Goal: Information Seeking & Learning: Learn about a topic

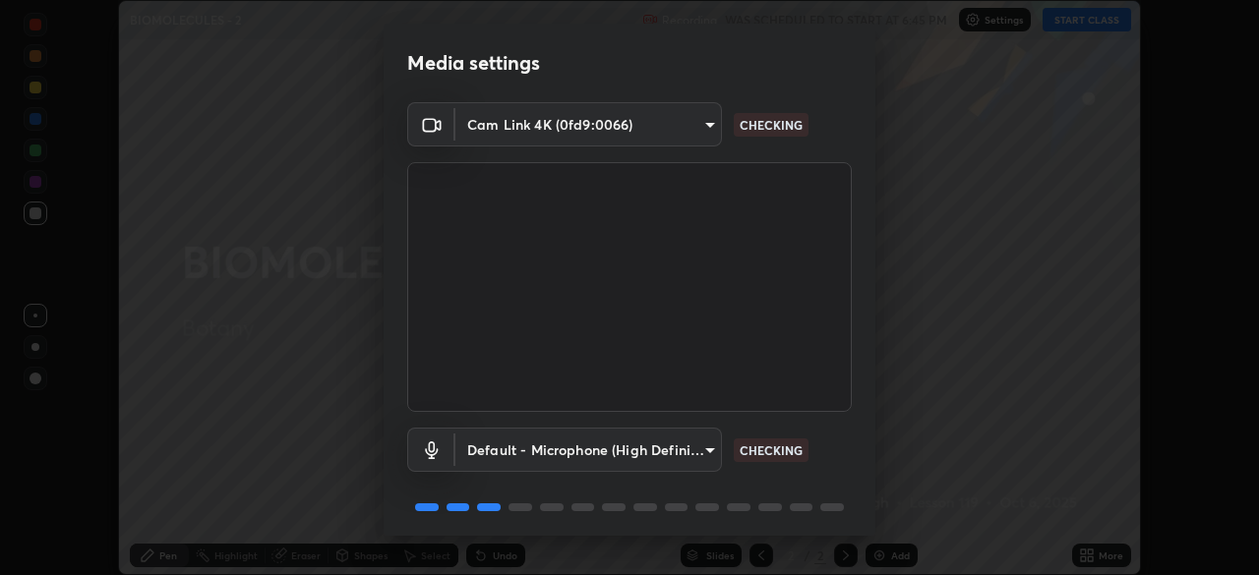
scroll to position [70, 0]
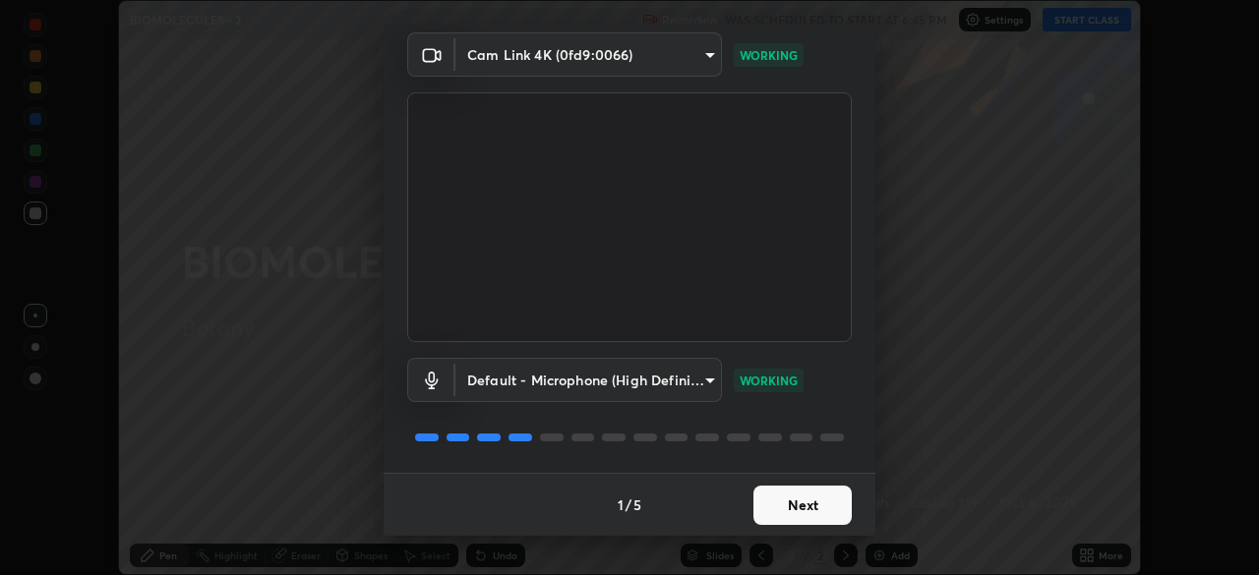
click at [793, 511] on button "Next" at bounding box center [802, 505] width 98 height 39
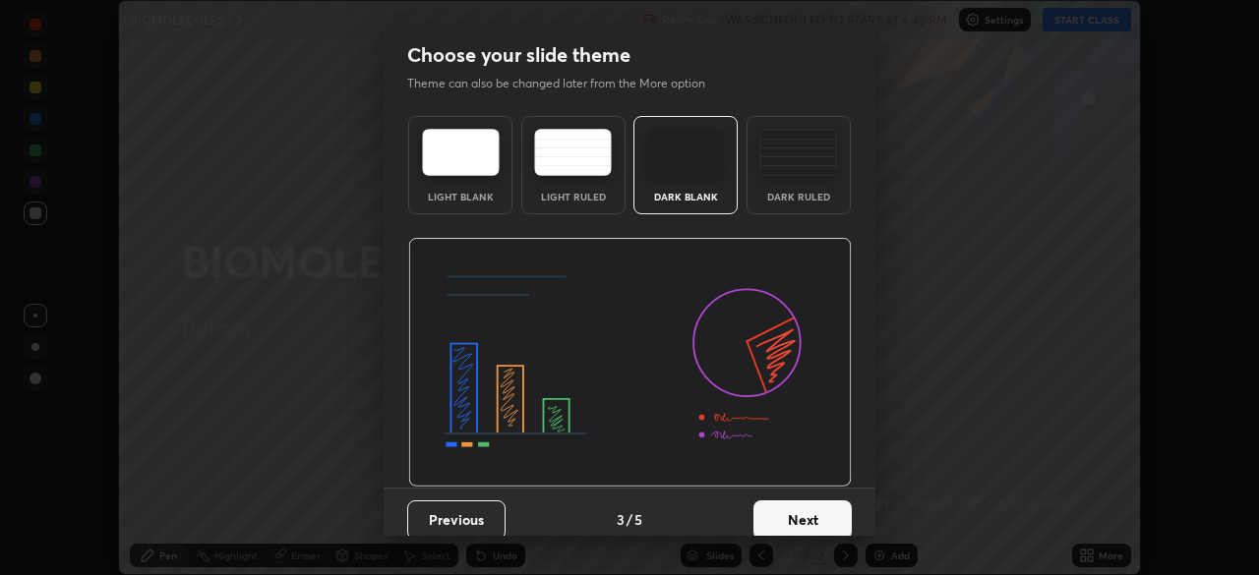
click at [807, 516] on button "Next" at bounding box center [802, 520] width 98 height 39
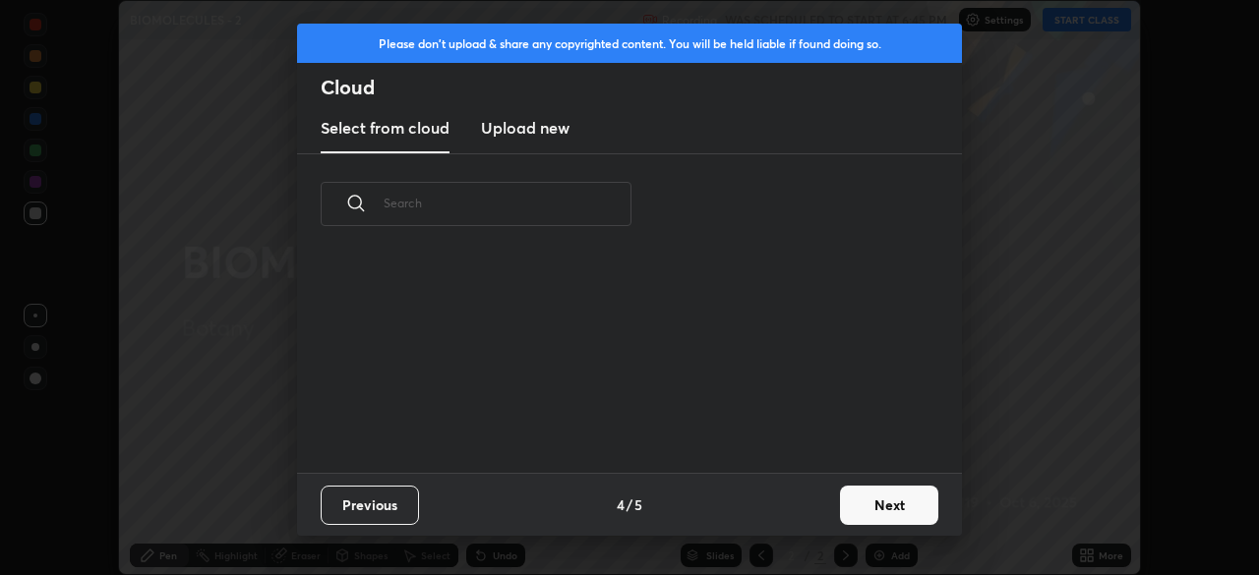
click at [840, 517] on button "Next" at bounding box center [889, 505] width 98 height 39
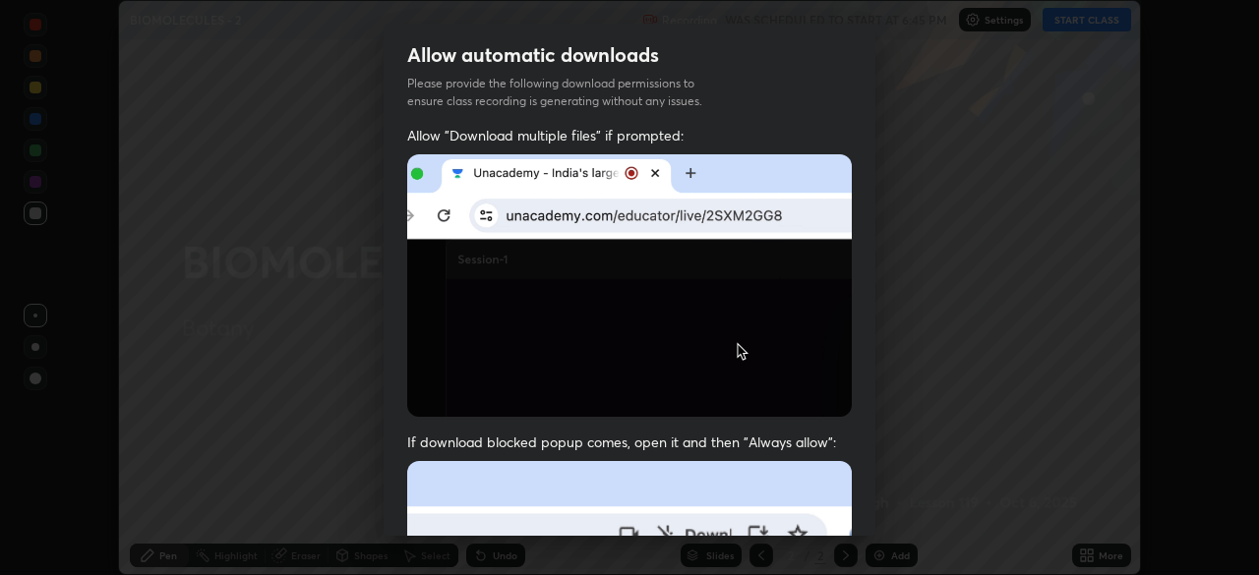
click at [878, 507] on div "Allow automatic downloads Please provide the following download permissions to …" at bounding box center [629, 287] width 1259 height 575
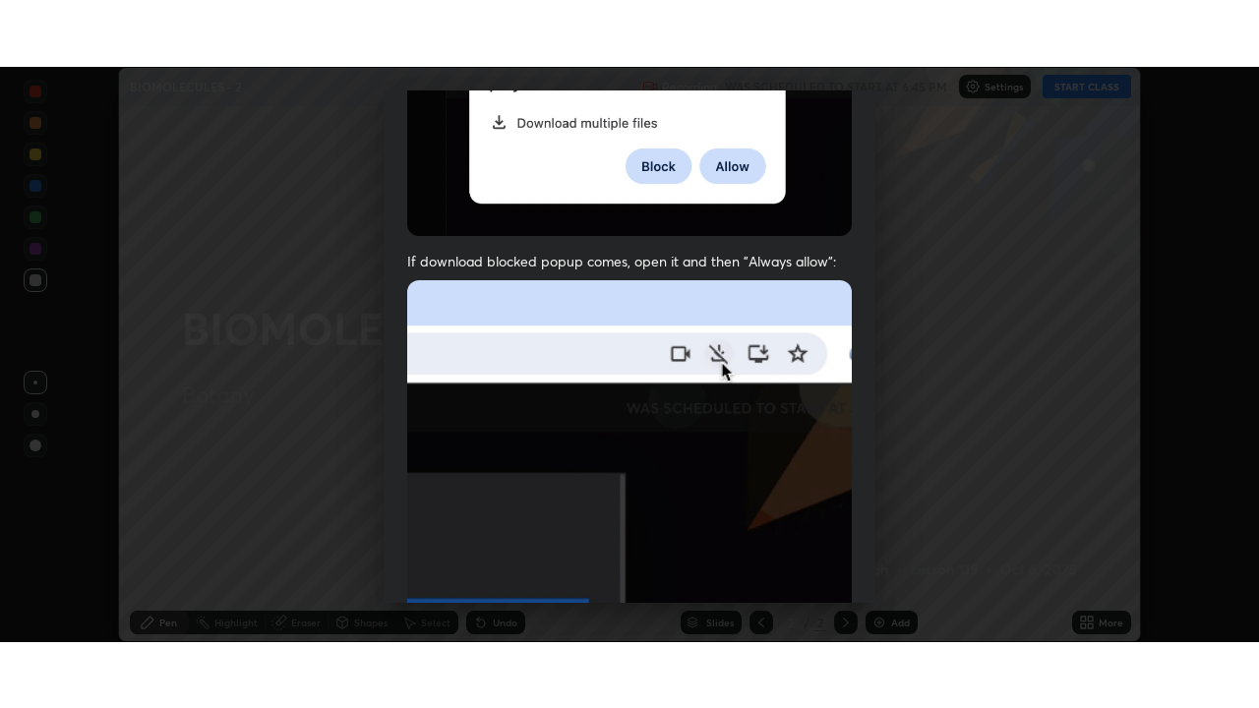
scroll to position [471, 0]
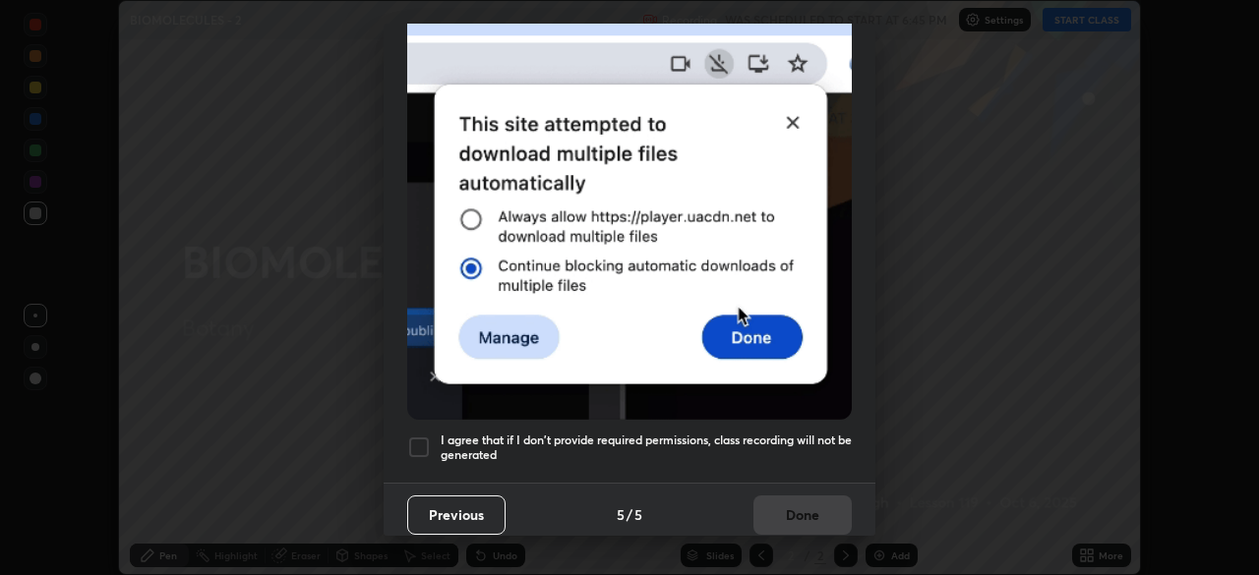
click at [436, 447] on div "I agree that if I don't provide required permissions, class recording will not …" at bounding box center [629, 448] width 445 height 24
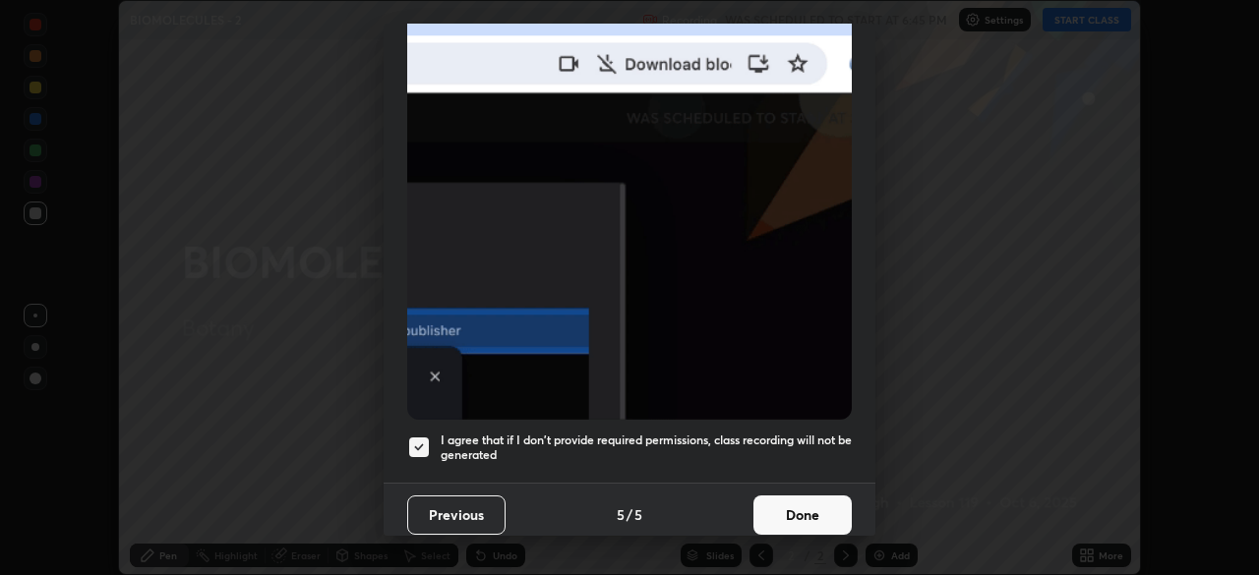
click at [772, 516] on button "Done" at bounding box center [802, 515] width 98 height 39
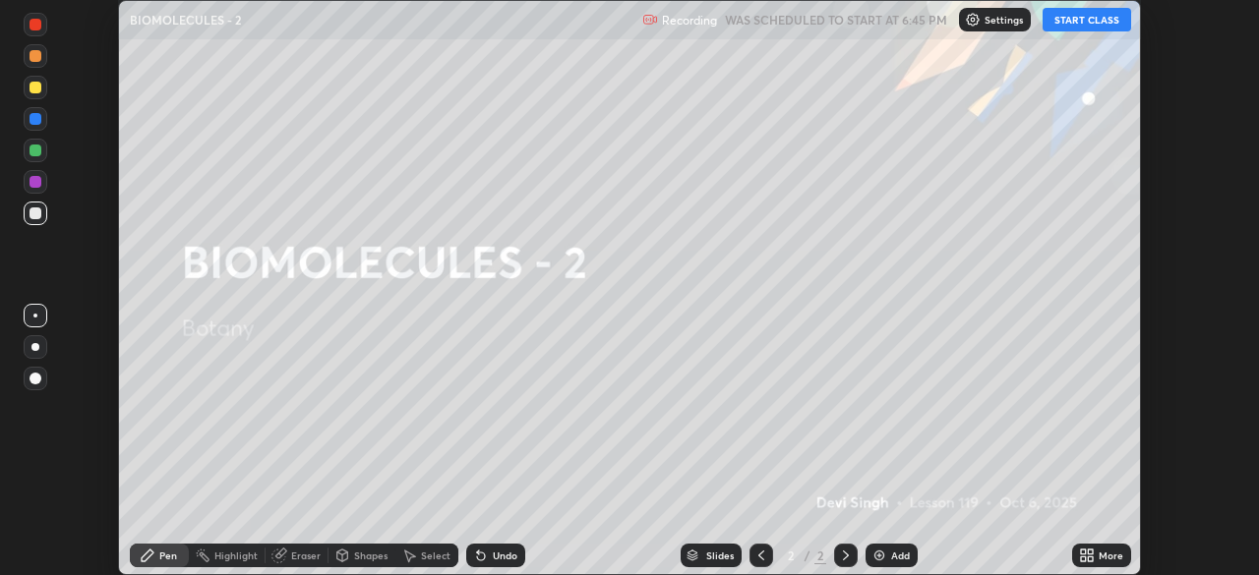
click at [1068, 20] on button "START CLASS" at bounding box center [1087, 20] width 89 height 24
click at [1090, 555] on icon at bounding box center [1087, 556] width 16 height 16
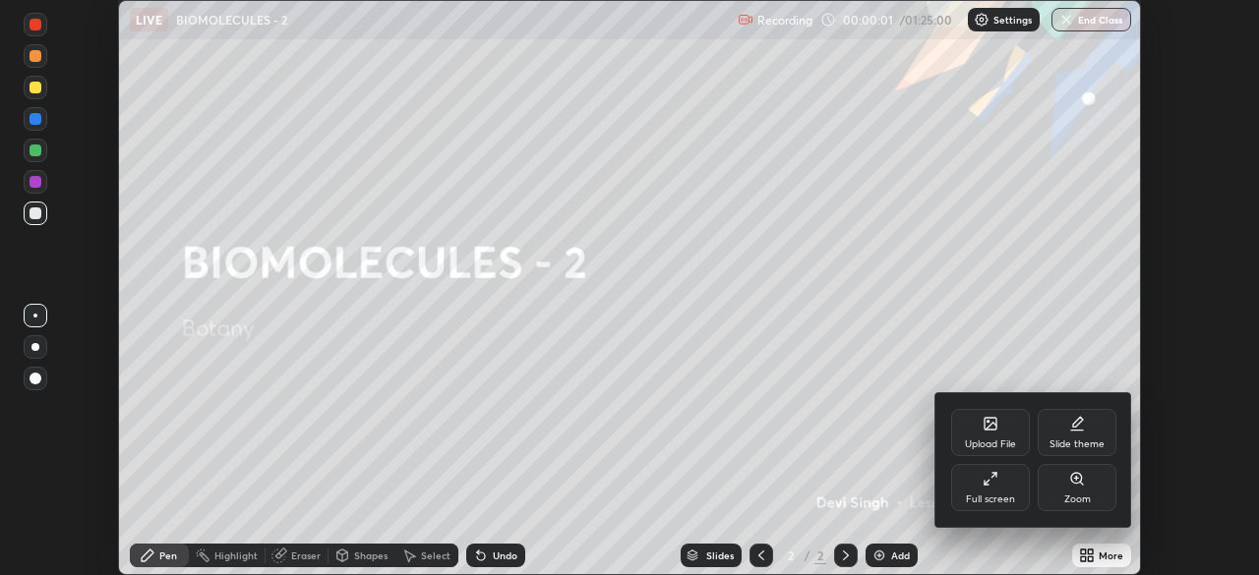
click at [963, 497] on div "Full screen" at bounding box center [990, 487] width 79 height 47
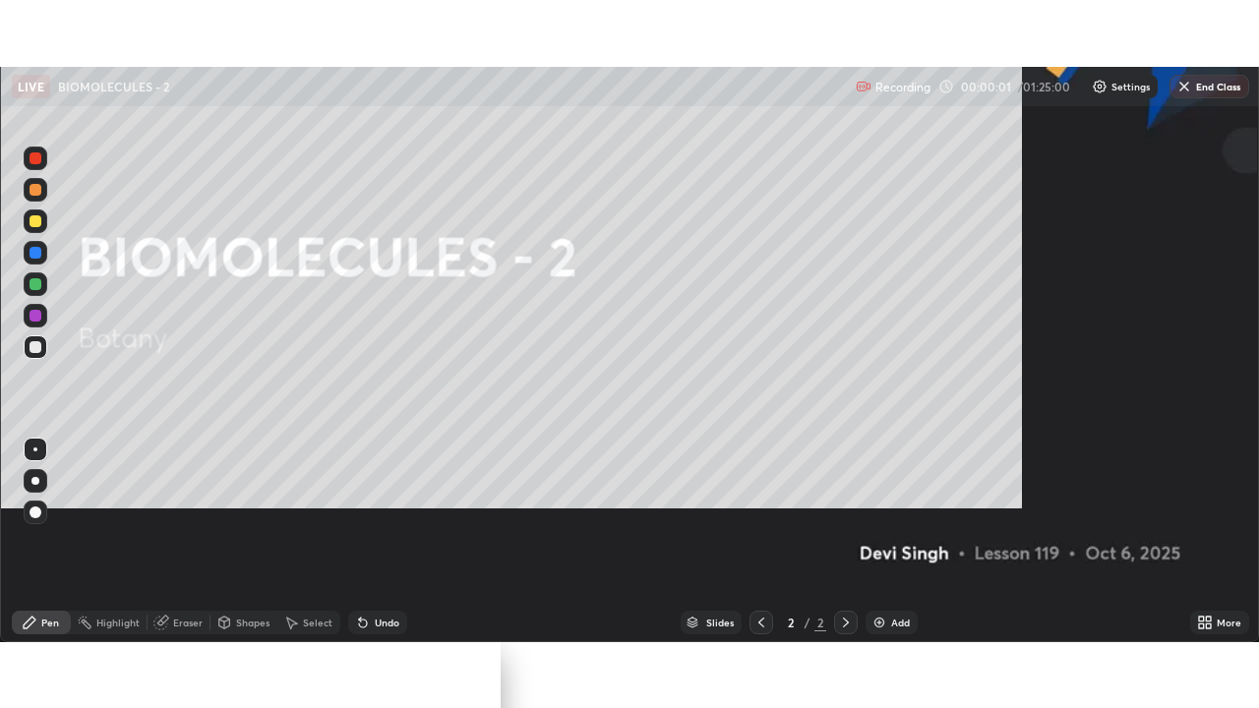
scroll to position [708, 1259]
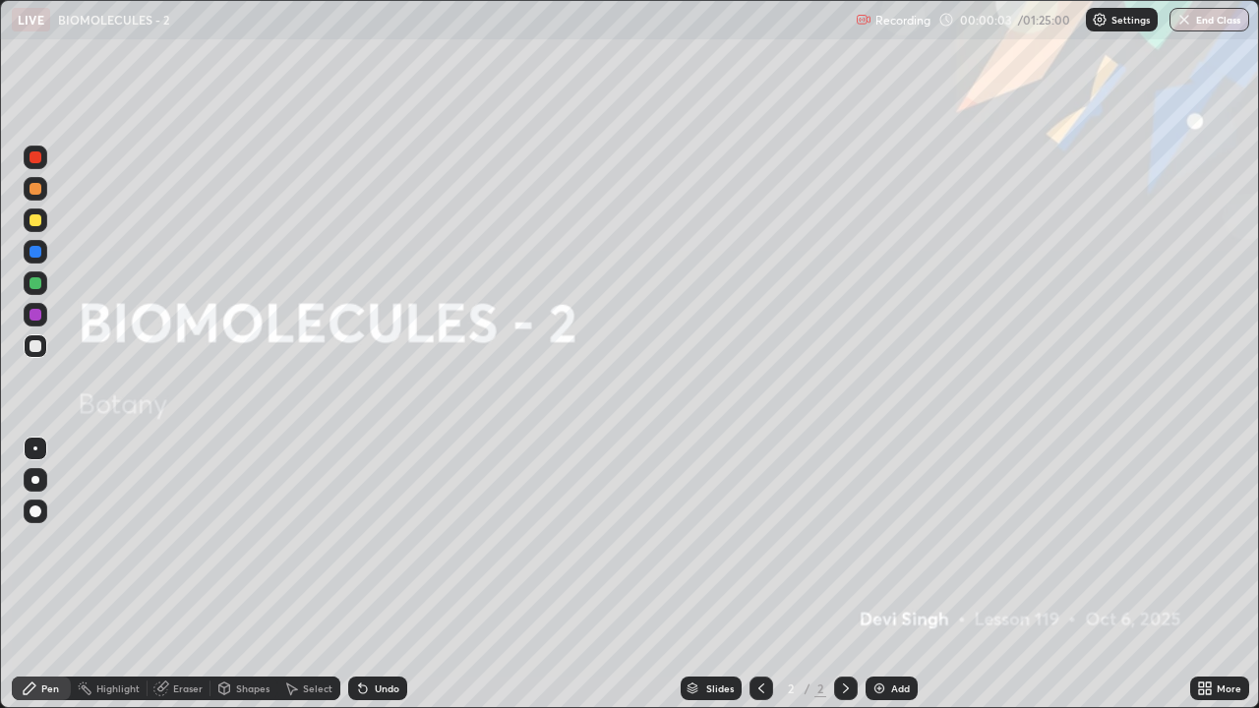
click at [887, 574] on div "Add" at bounding box center [891, 689] width 52 height 24
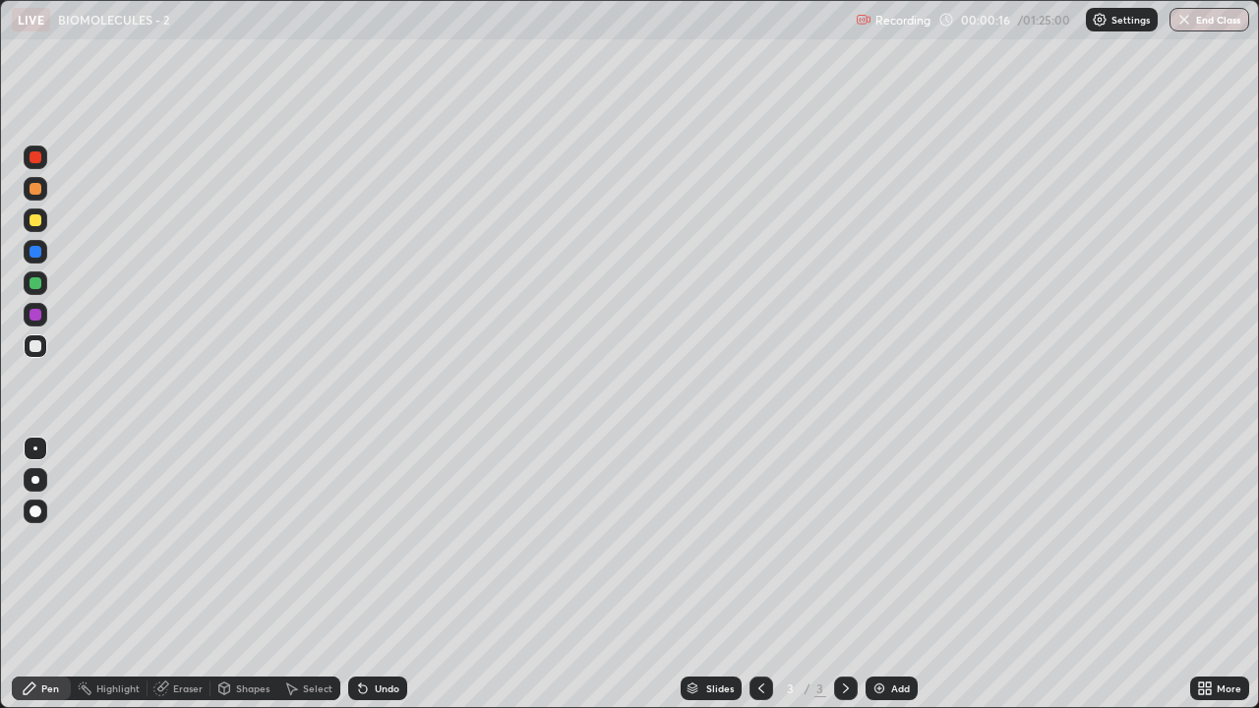
click at [32, 215] on div at bounding box center [36, 220] width 12 height 12
click at [39, 346] on div at bounding box center [36, 346] width 12 height 12
click at [35, 217] on div at bounding box center [36, 220] width 12 height 12
click at [38, 282] on div at bounding box center [36, 283] width 12 height 12
click at [40, 218] on div at bounding box center [36, 220] width 12 height 12
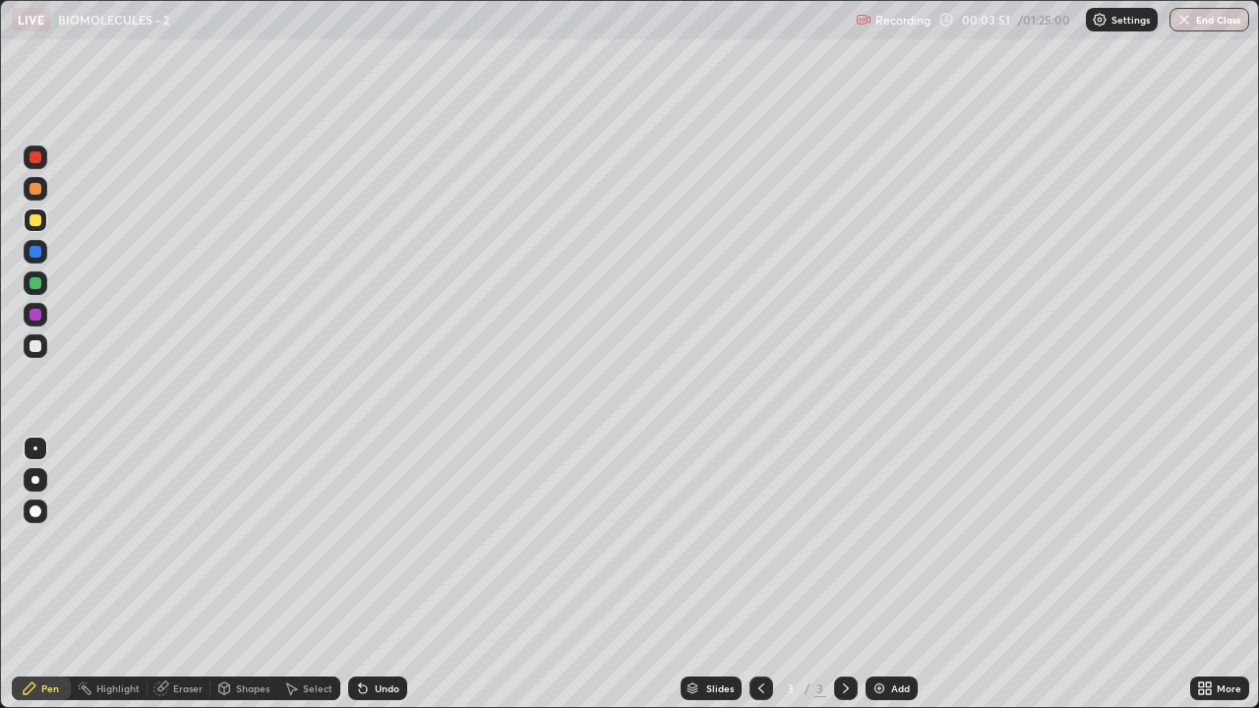
click at [34, 281] on div at bounding box center [36, 283] width 12 height 12
click at [30, 219] on div at bounding box center [36, 220] width 12 height 12
click at [31, 283] on div at bounding box center [36, 283] width 12 height 12
click at [44, 226] on div at bounding box center [36, 221] width 24 height 24
click at [178, 574] on div "Eraser" at bounding box center [188, 689] width 30 height 10
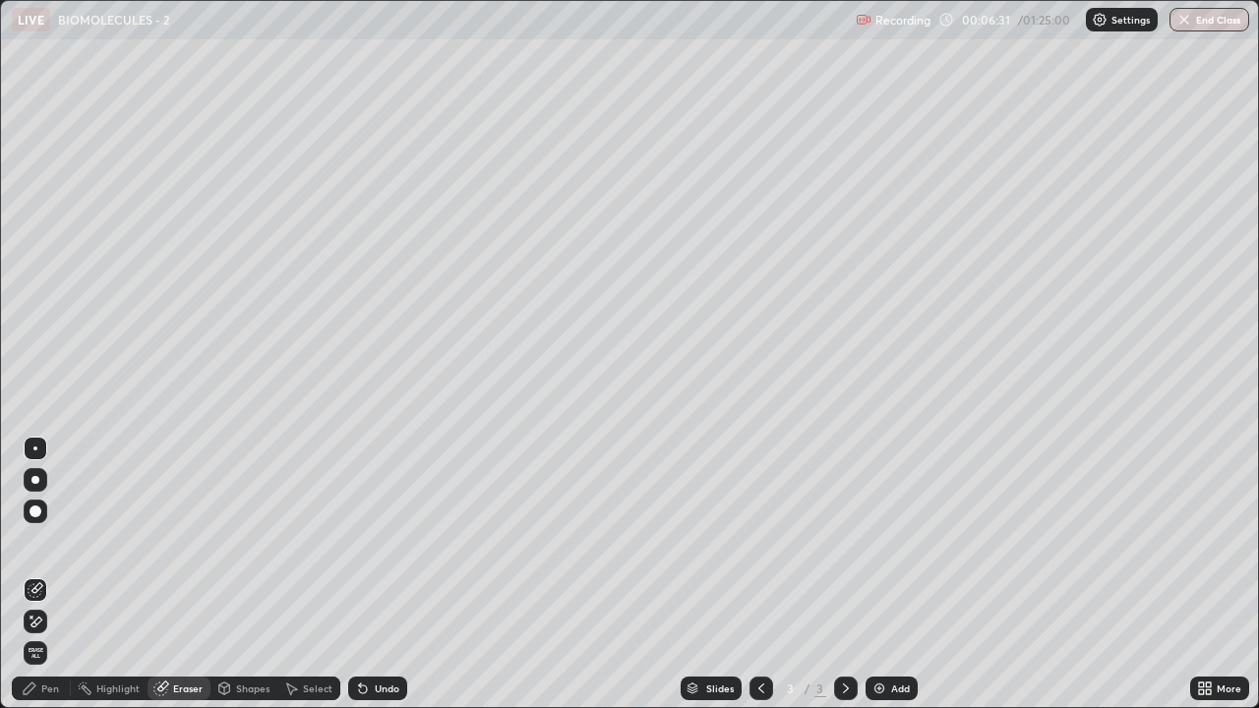
click at [43, 574] on div "Pen" at bounding box center [50, 689] width 18 height 10
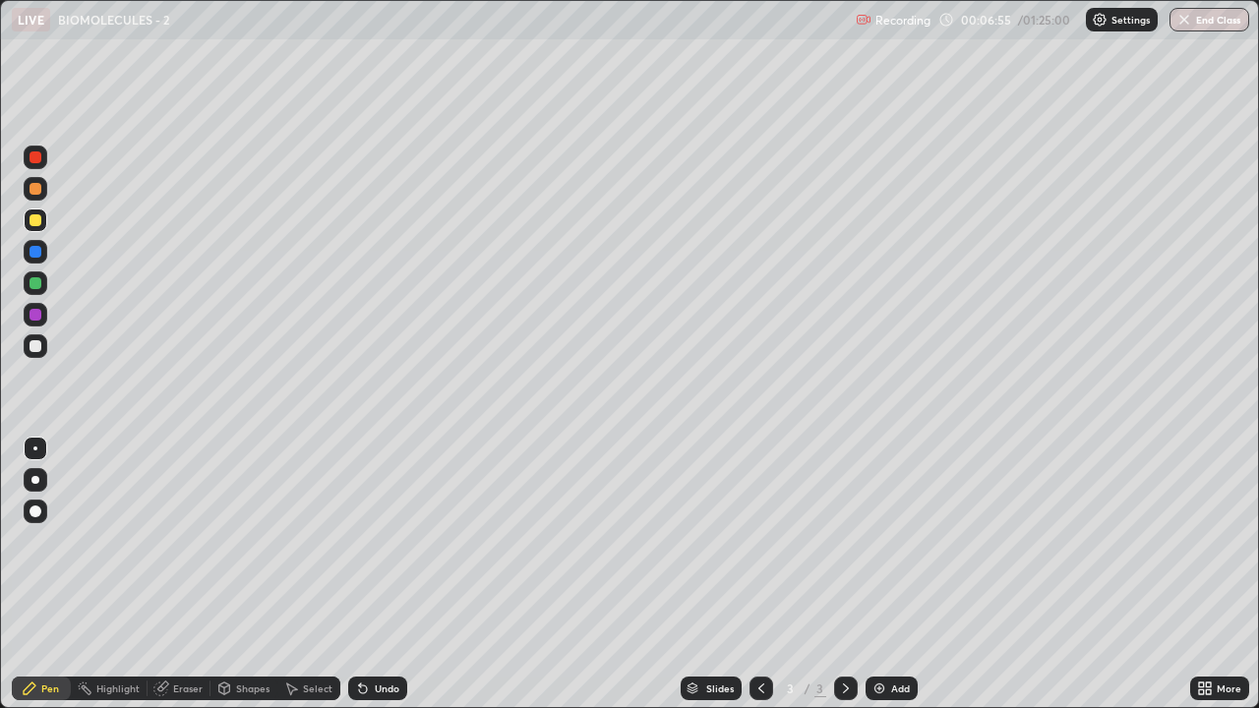
click at [37, 282] on div at bounding box center [36, 283] width 12 height 12
click at [884, 574] on img at bounding box center [879, 689] width 16 height 16
click at [39, 222] on div at bounding box center [36, 220] width 12 height 12
click at [30, 349] on div at bounding box center [36, 346] width 12 height 12
click at [381, 574] on div "Undo" at bounding box center [387, 689] width 25 height 10
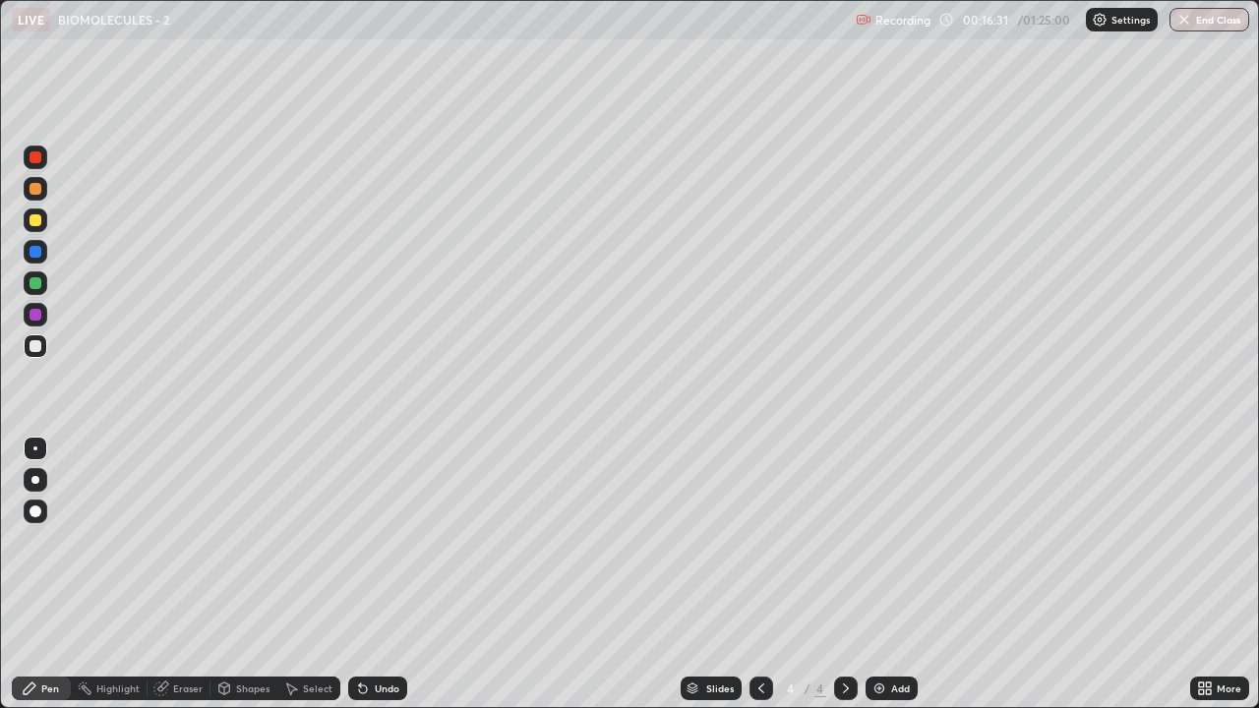
click at [37, 217] on div at bounding box center [36, 220] width 12 height 12
click at [40, 286] on div at bounding box center [36, 283] width 12 height 12
click at [35, 346] on div at bounding box center [36, 346] width 12 height 12
click at [892, 574] on div "Add" at bounding box center [891, 689] width 52 height 24
click at [33, 222] on div at bounding box center [36, 220] width 12 height 12
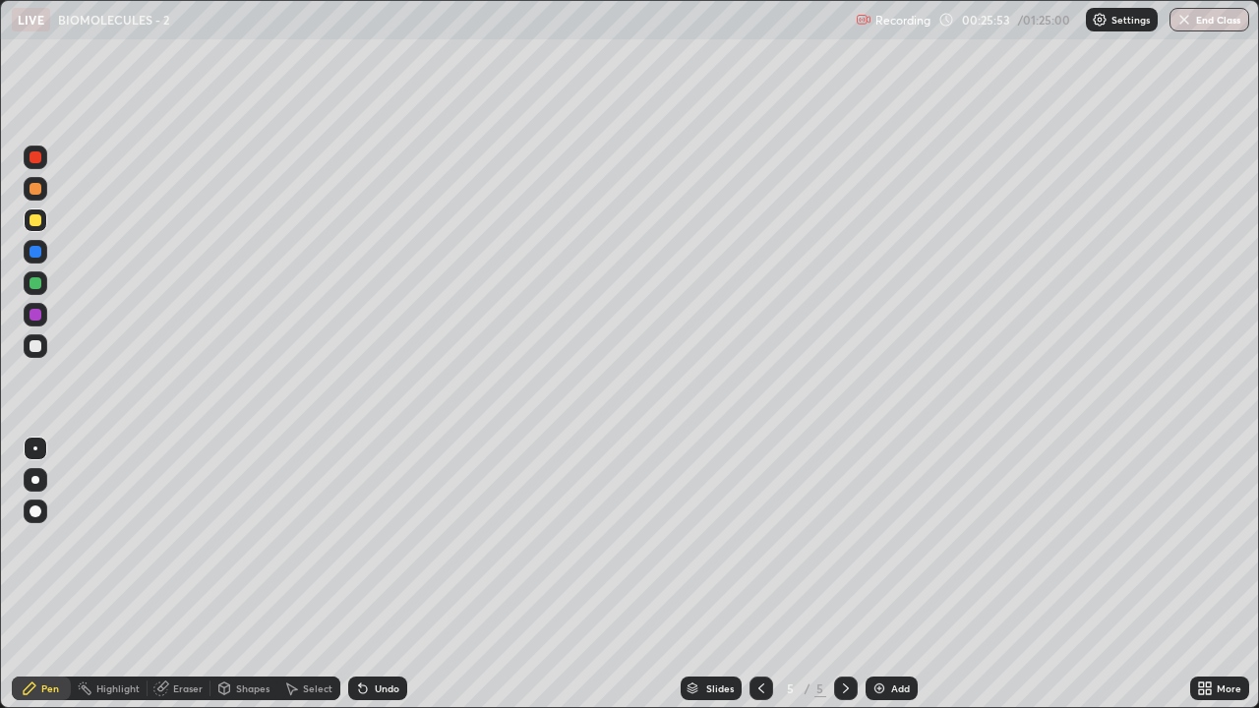
click at [880, 574] on img at bounding box center [879, 689] width 16 height 16
click at [25, 344] on div at bounding box center [36, 346] width 24 height 24
click at [875, 574] on img at bounding box center [879, 689] width 16 height 16
click at [34, 222] on div at bounding box center [36, 220] width 12 height 12
click at [36, 345] on div at bounding box center [36, 346] width 12 height 12
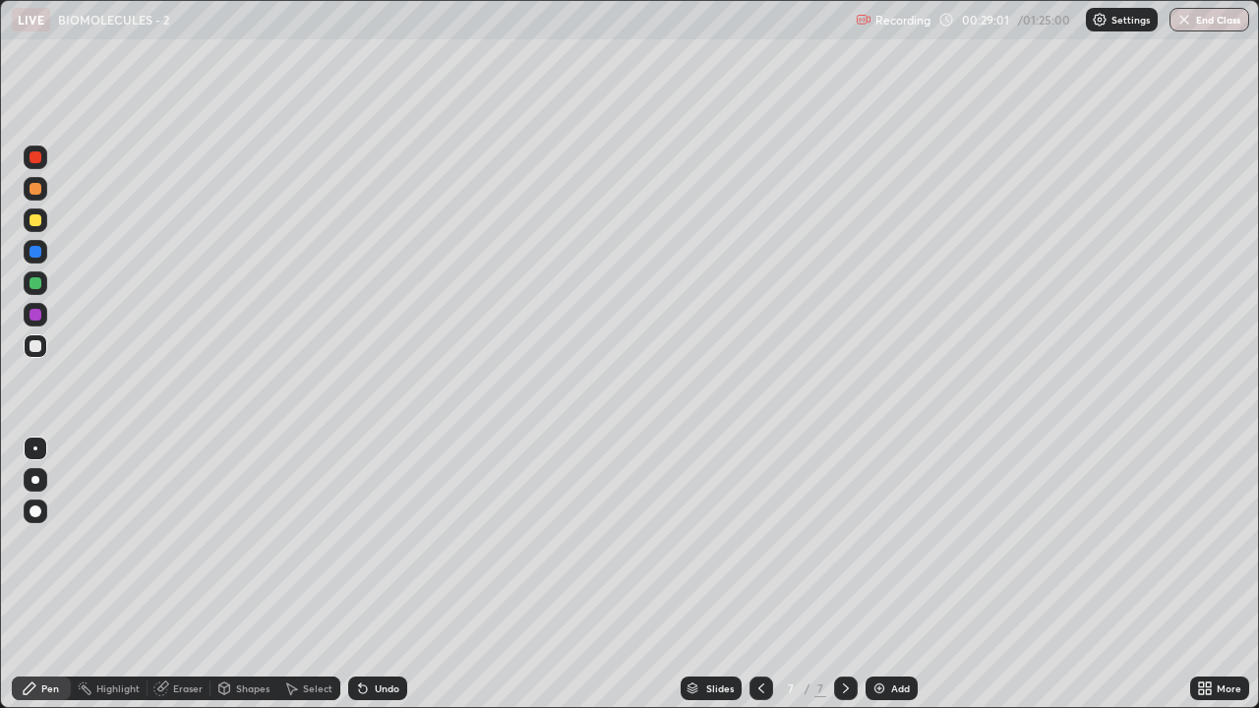
click at [238, 574] on div "Shapes" at bounding box center [252, 689] width 33 height 10
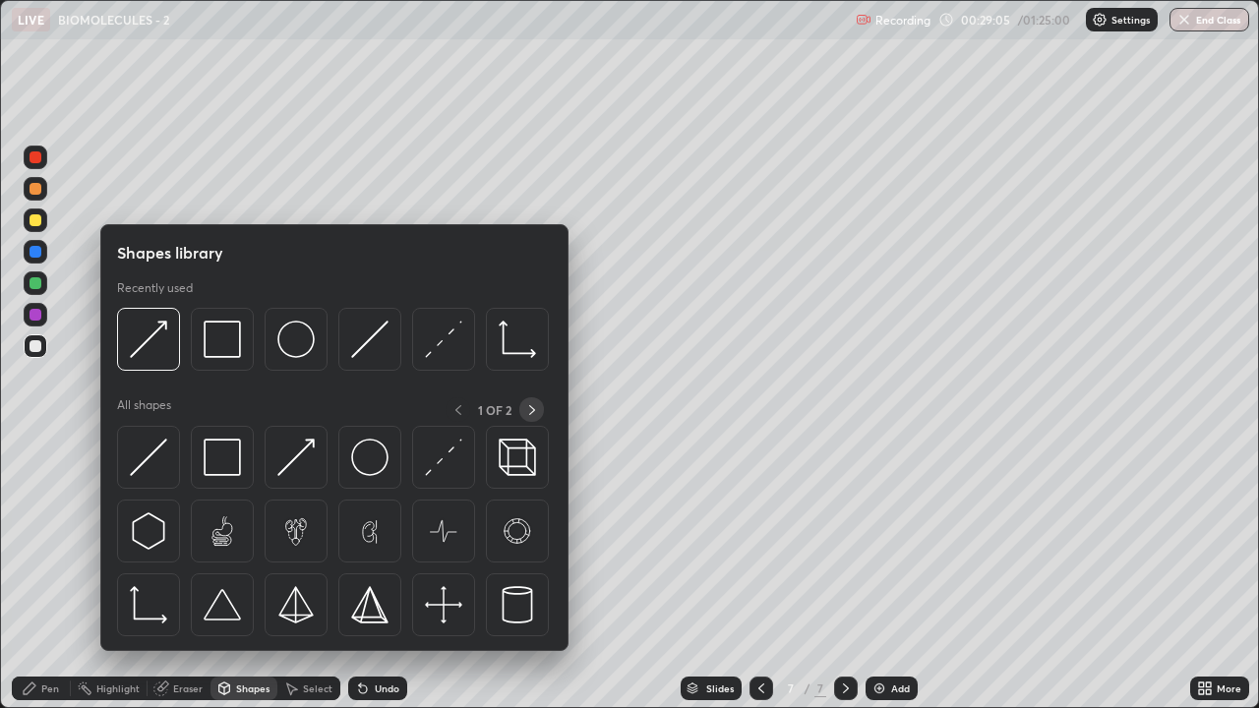
click at [532, 409] on icon at bounding box center [532, 410] width 16 height 16
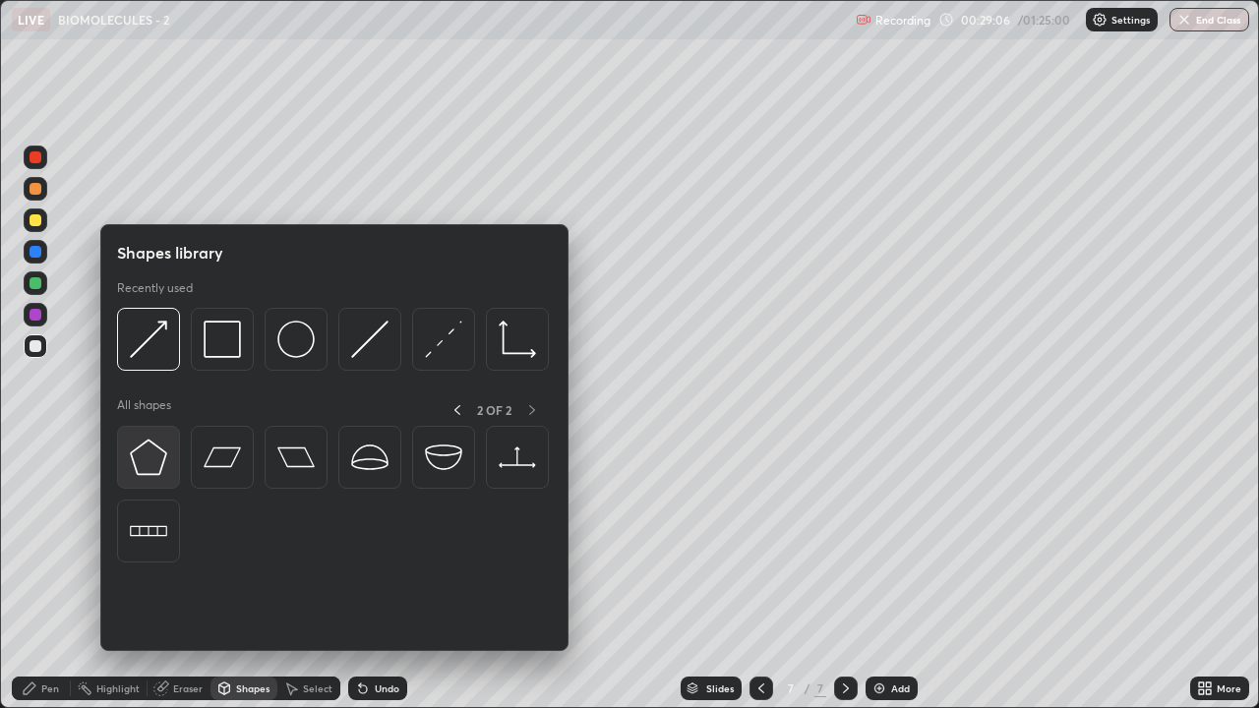
click at [154, 451] on img at bounding box center [148, 457] width 37 height 37
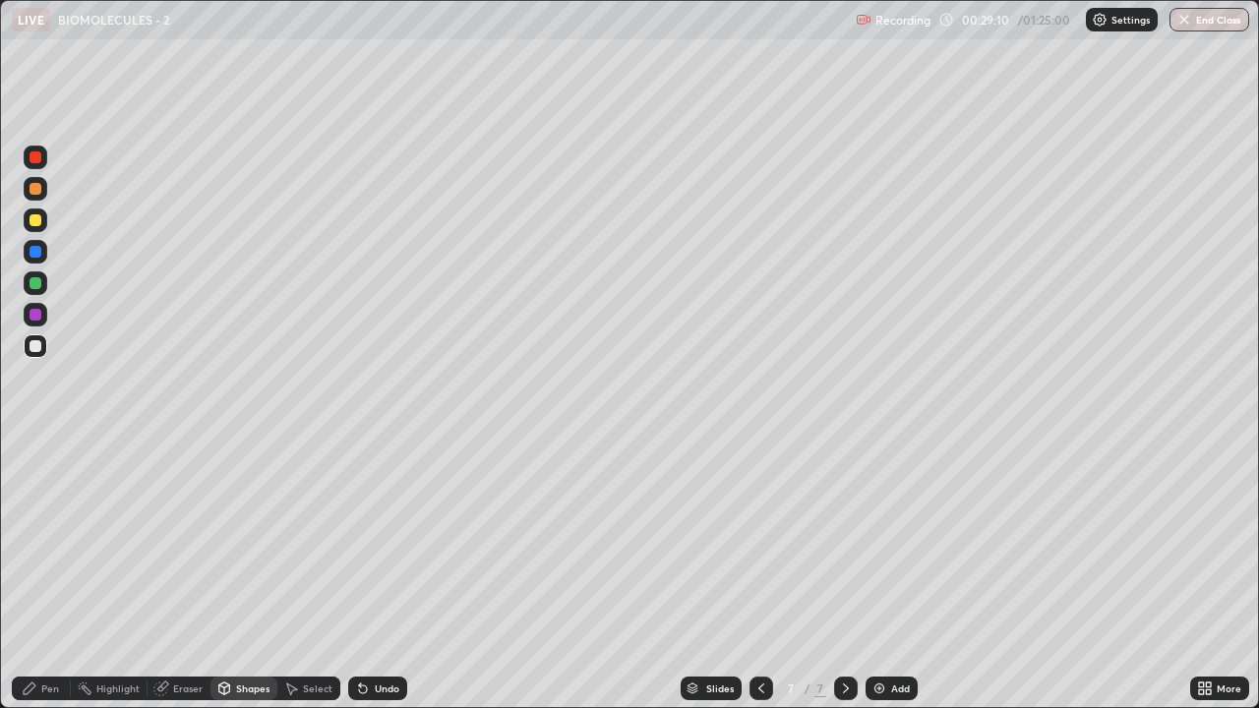
click at [252, 574] on div "Shapes" at bounding box center [252, 689] width 33 height 10
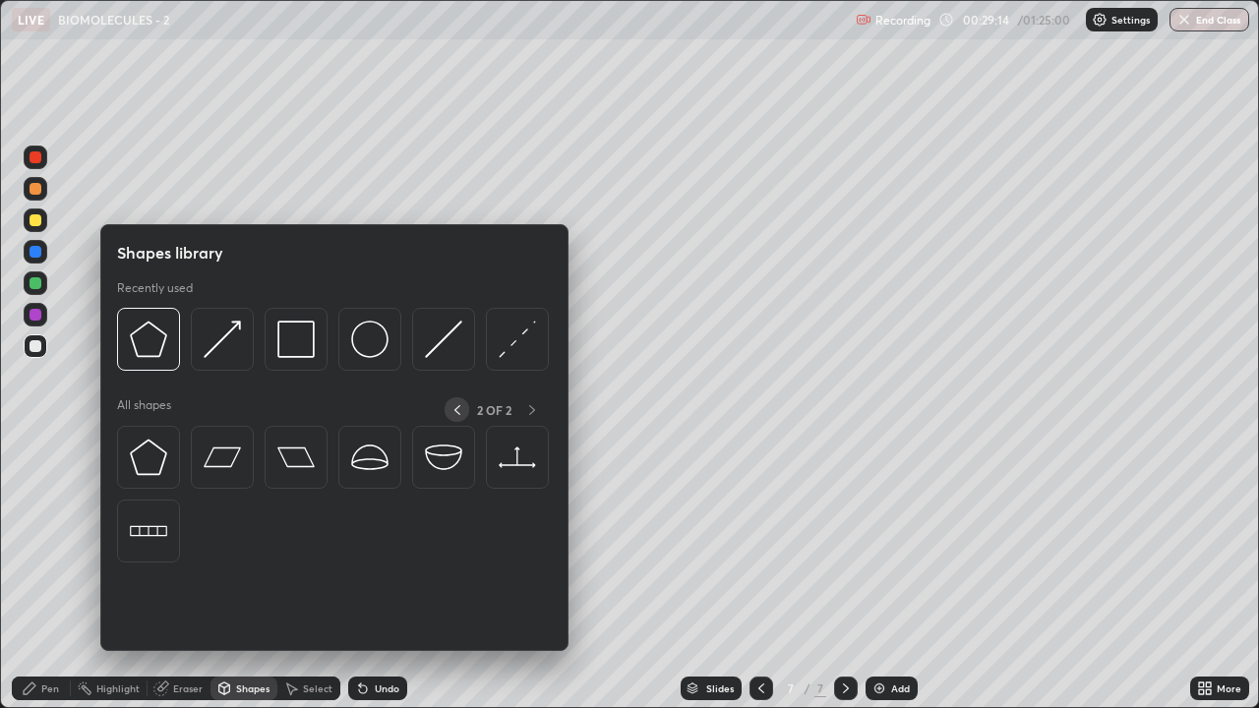
click at [458, 409] on icon at bounding box center [457, 410] width 16 height 16
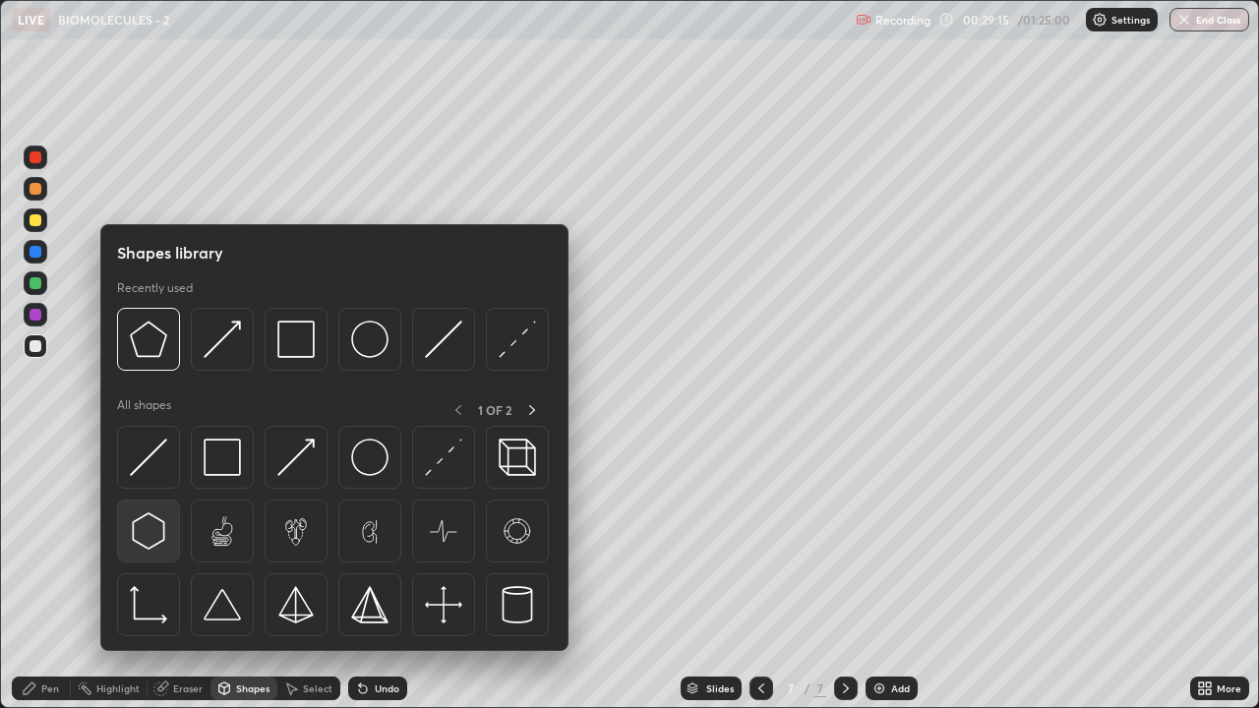
click at [153, 532] on img at bounding box center [148, 530] width 37 height 37
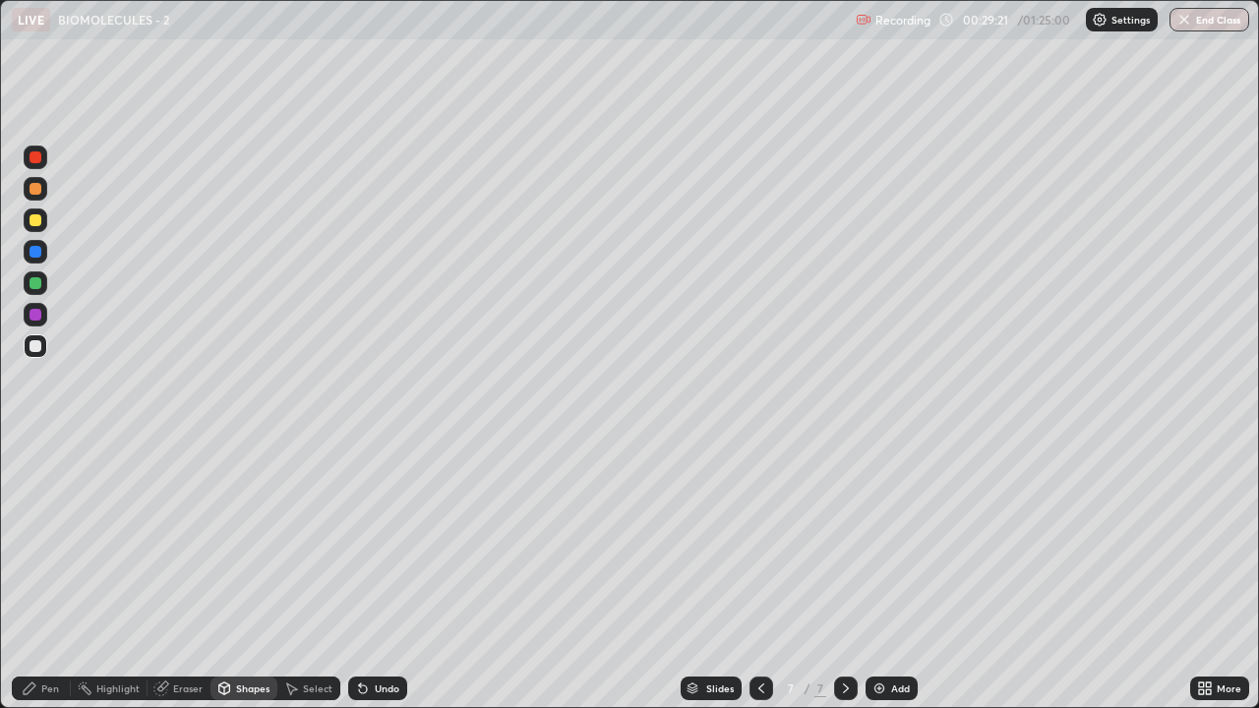
click at [307, 574] on div "Select" at bounding box center [318, 689] width 30 height 10
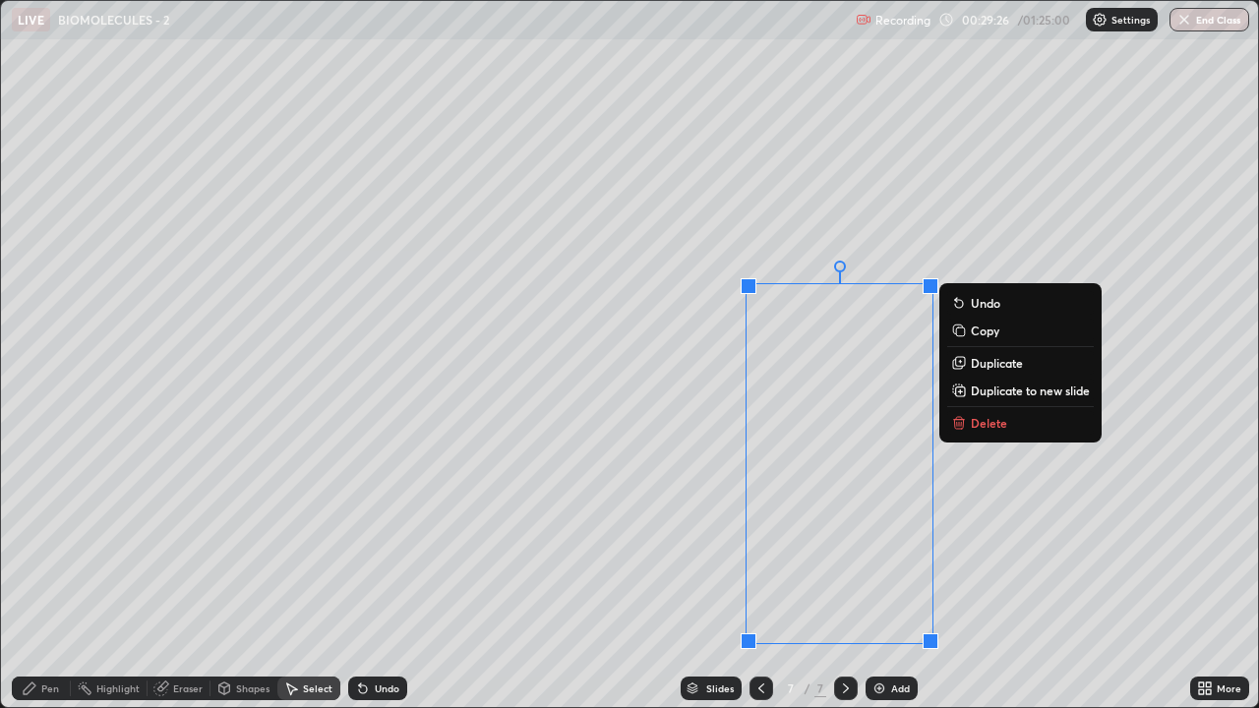
click at [930, 574] on div at bounding box center [931, 641] width 16 height 16
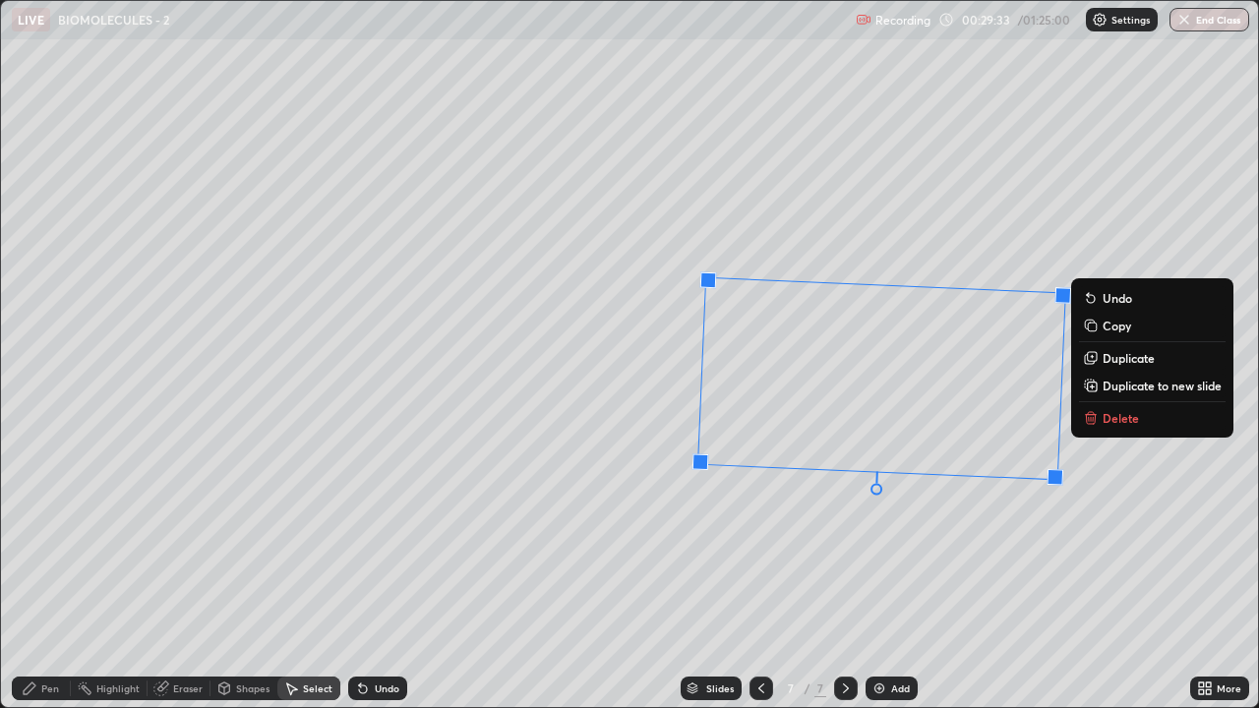
click at [821, 572] on div "88 ° Undo Copy Duplicate Duplicate to new slide Delete" at bounding box center [629, 354] width 1257 height 706
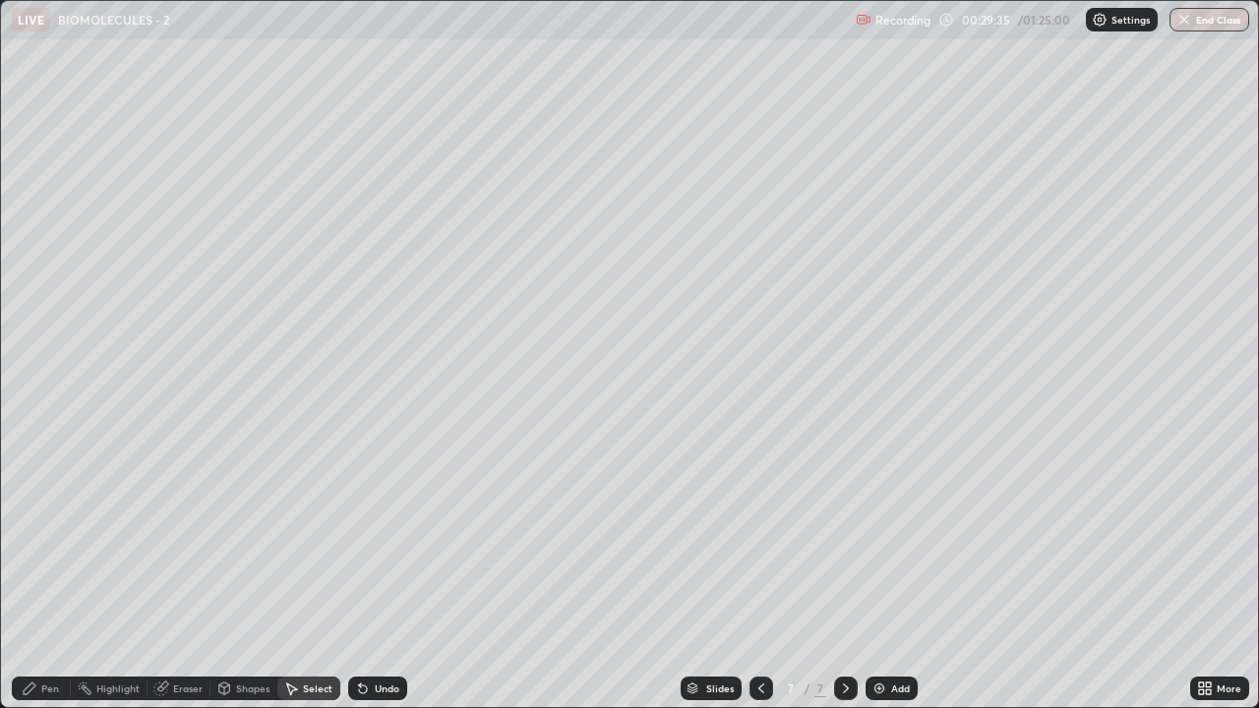
click at [46, 574] on div "Pen" at bounding box center [41, 689] width 59 height 24
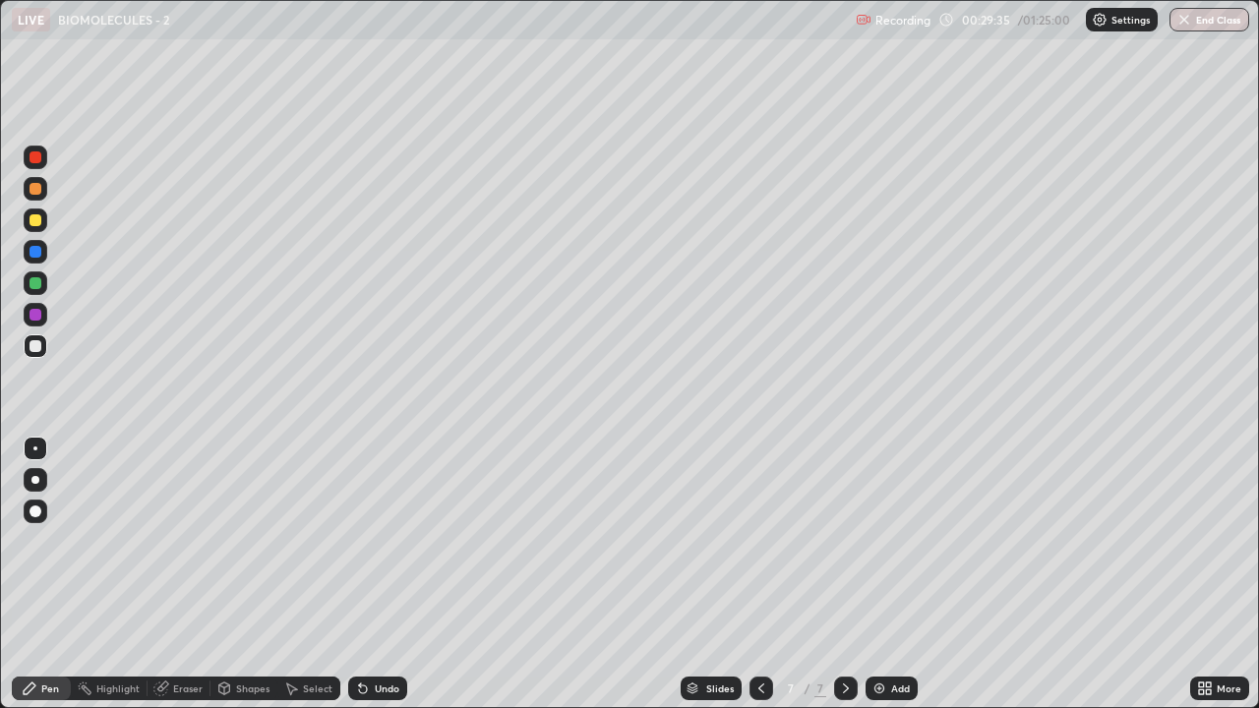
click at [173, 574] on div "Eraser" at bounding box center [188, 689] width 30 height 10
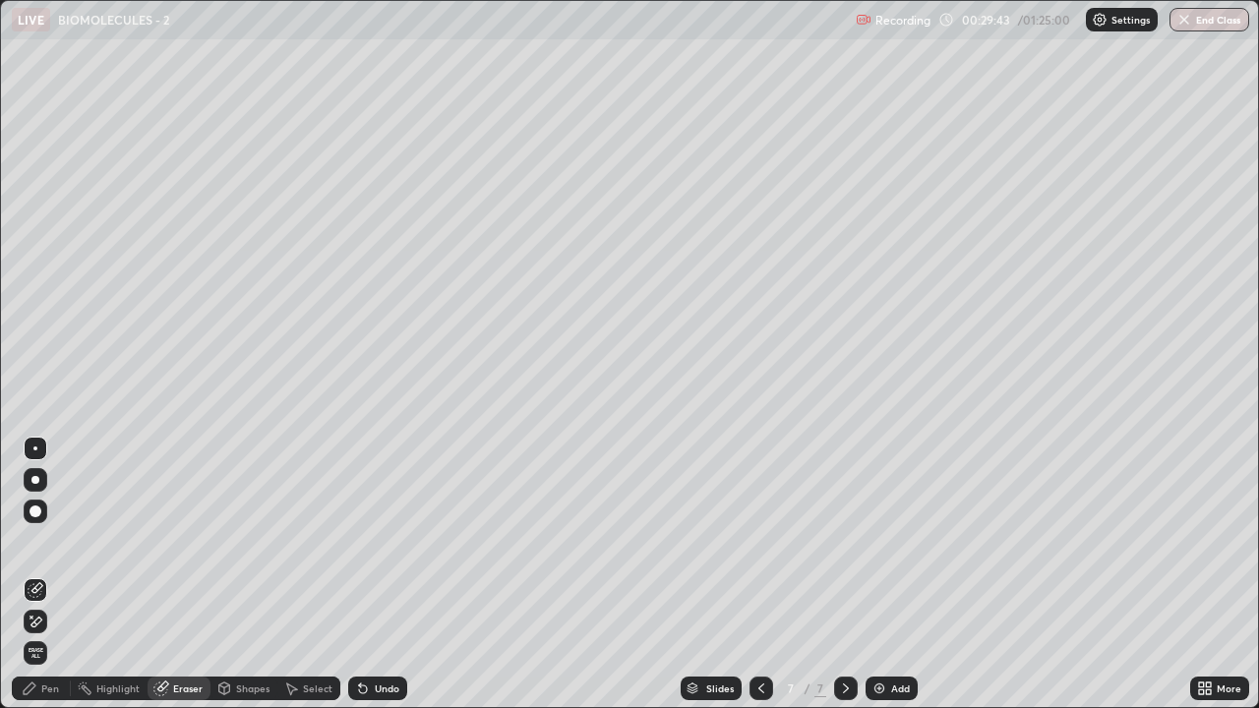
click at [56, 574] on div "Pen" at bounding box center [50, 689] width 18 height 10
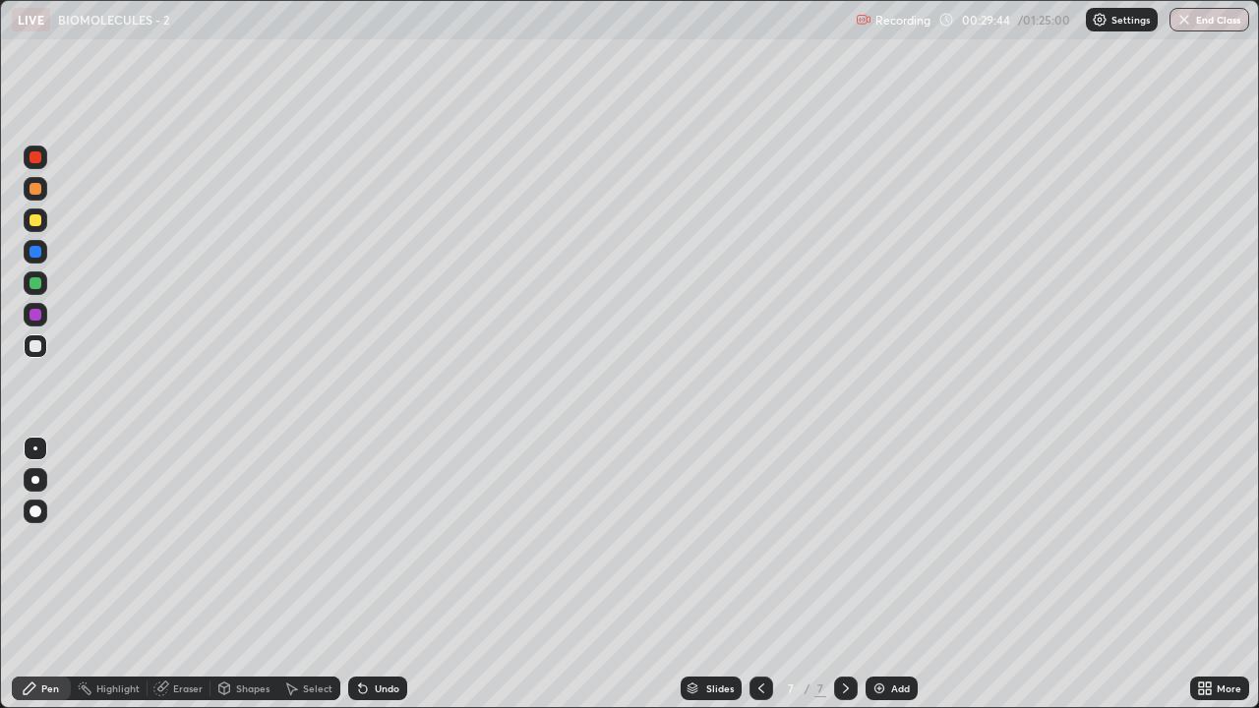
click at [35, 161] on div at bounding box center [36, 157] width 12 height 12
click at [32, 351] on div at bounding box center [36, 346] width 12 height 12
click at [375, 574] on div "Undo" at bounding box center [387, 689] width 25 height 10
click at [40, 221] on div at bounding box center [36, 220] width 12 height 12
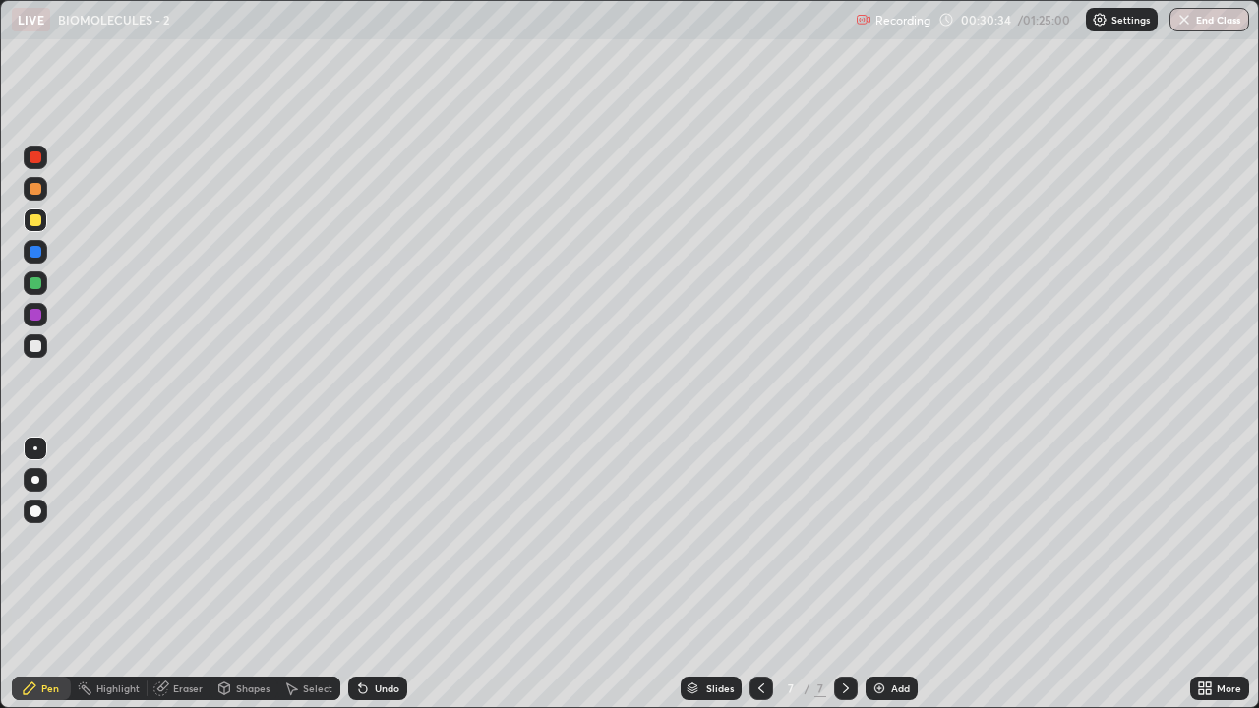
click at [35, 156] on div at bounding box center [36, 157] width 12 height 12
click at [33, 157] on div at bounding box center [36, 157] width 12 height 12
click at [884, 574] on img at bounding box center [879, 689] width 16 height 16
click at [255, 574] on div "Shapes" at bounding box center [252, 689] width 33 height 10
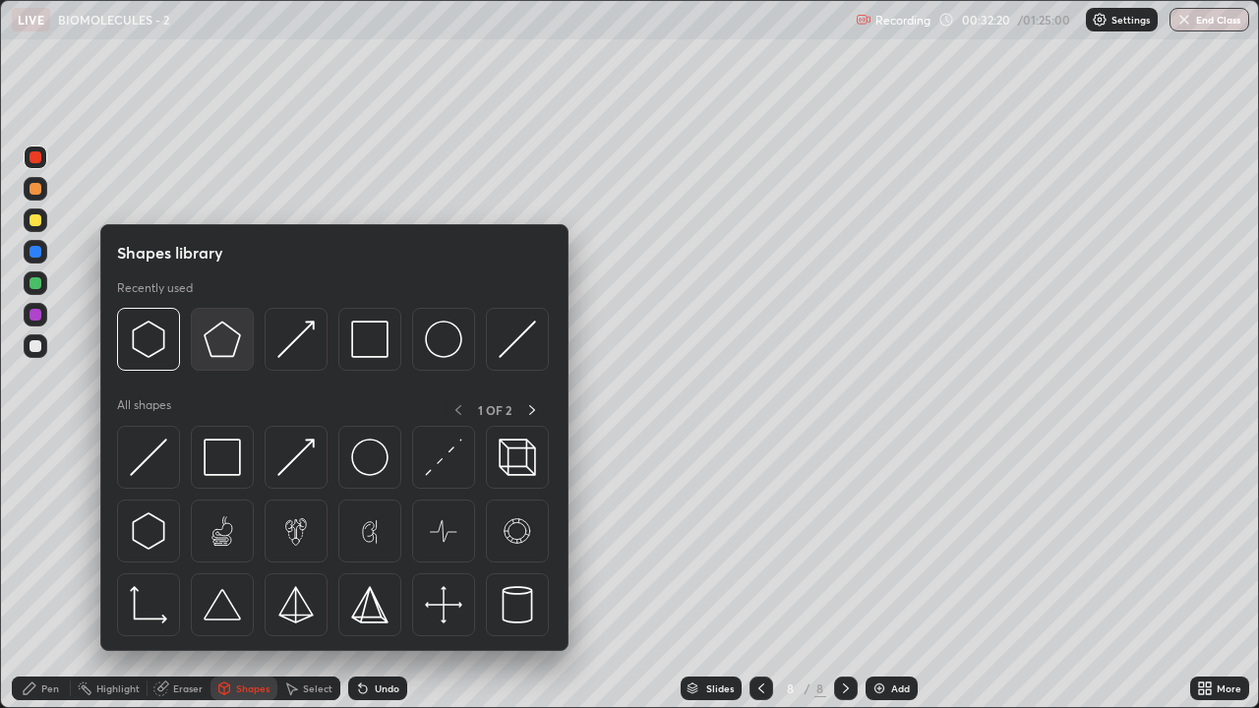
click at [224, 344] on img at bounding box center [222, 339] width 37 height 37
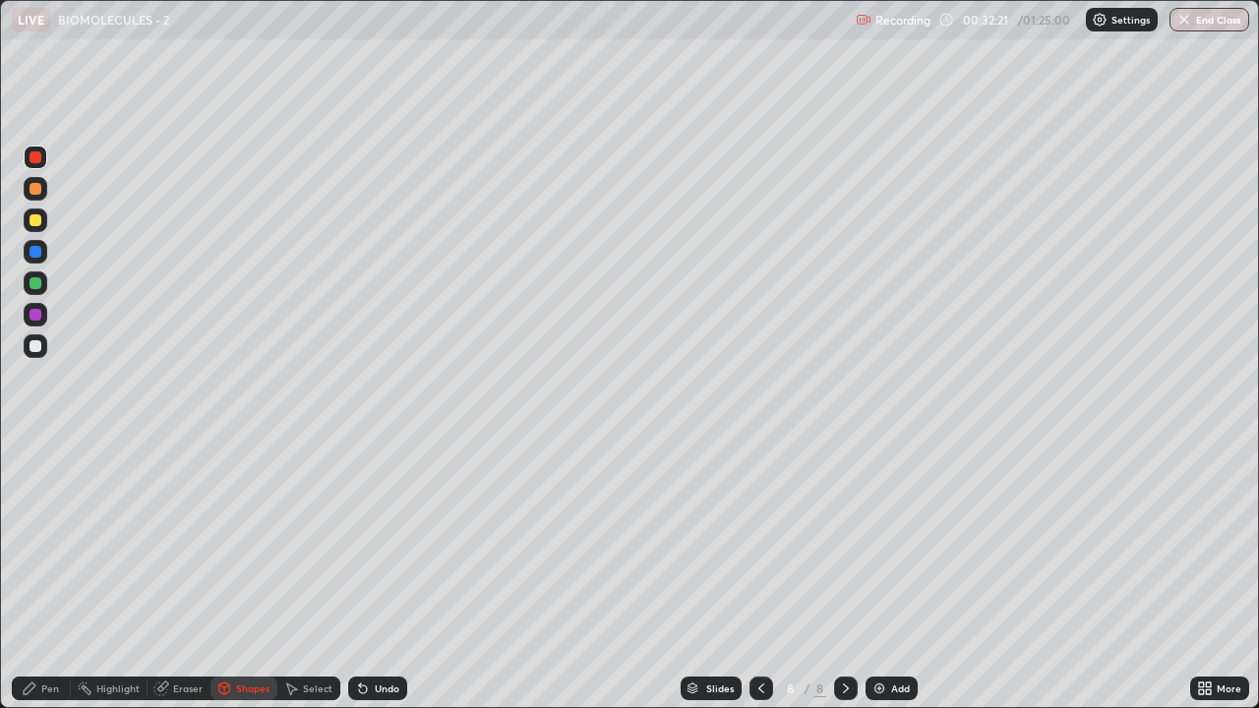
click at [33, 220] on div at bounding box center [36, 220] width 12 height 12
click at [252, 574] on div "Shapes" at bounding box center [252, 689] width 33 height 10
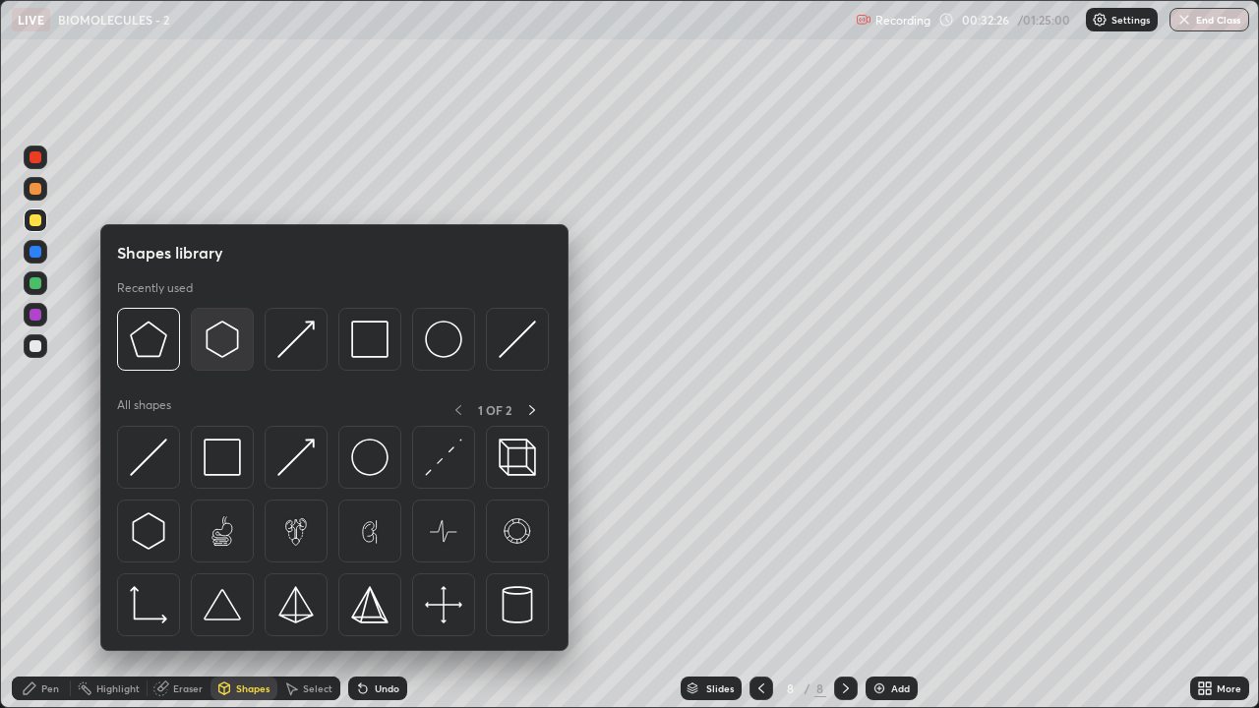
click at [235, 350] on img at bounding box center [222, 339] width 37 height 37
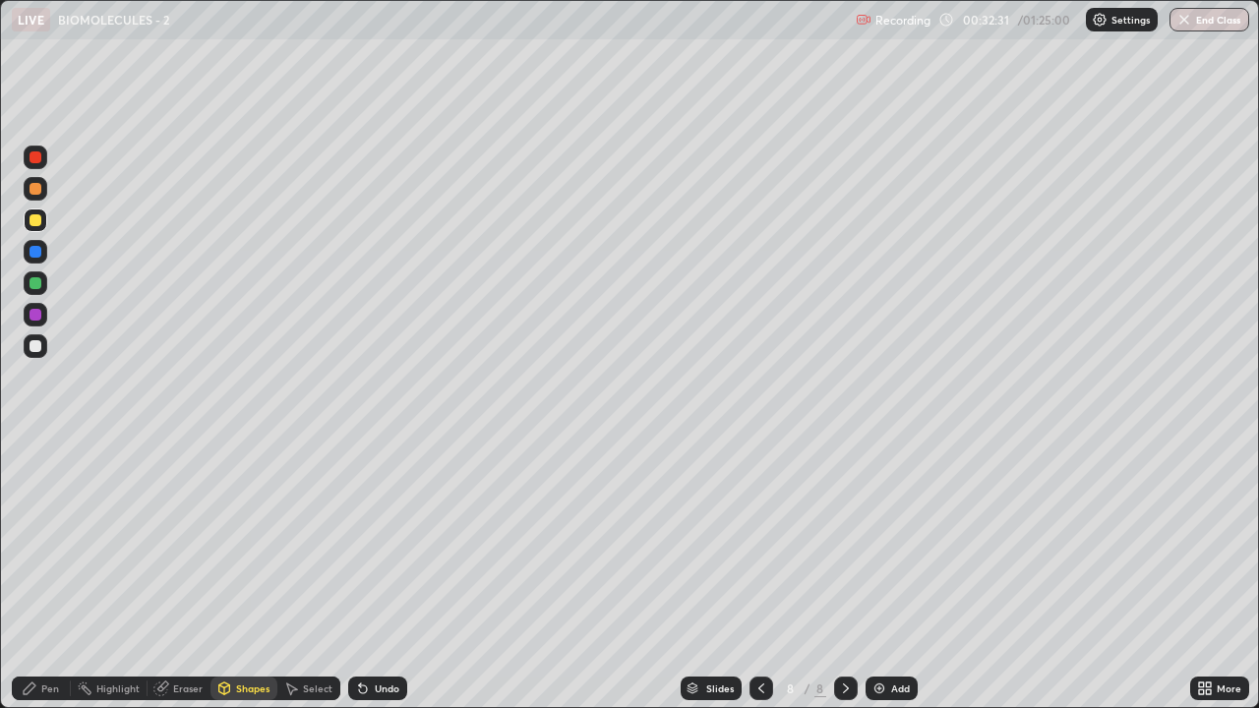
click at [316, 574] on div "Select" at bounding box center [318, 689] width 30 height 10
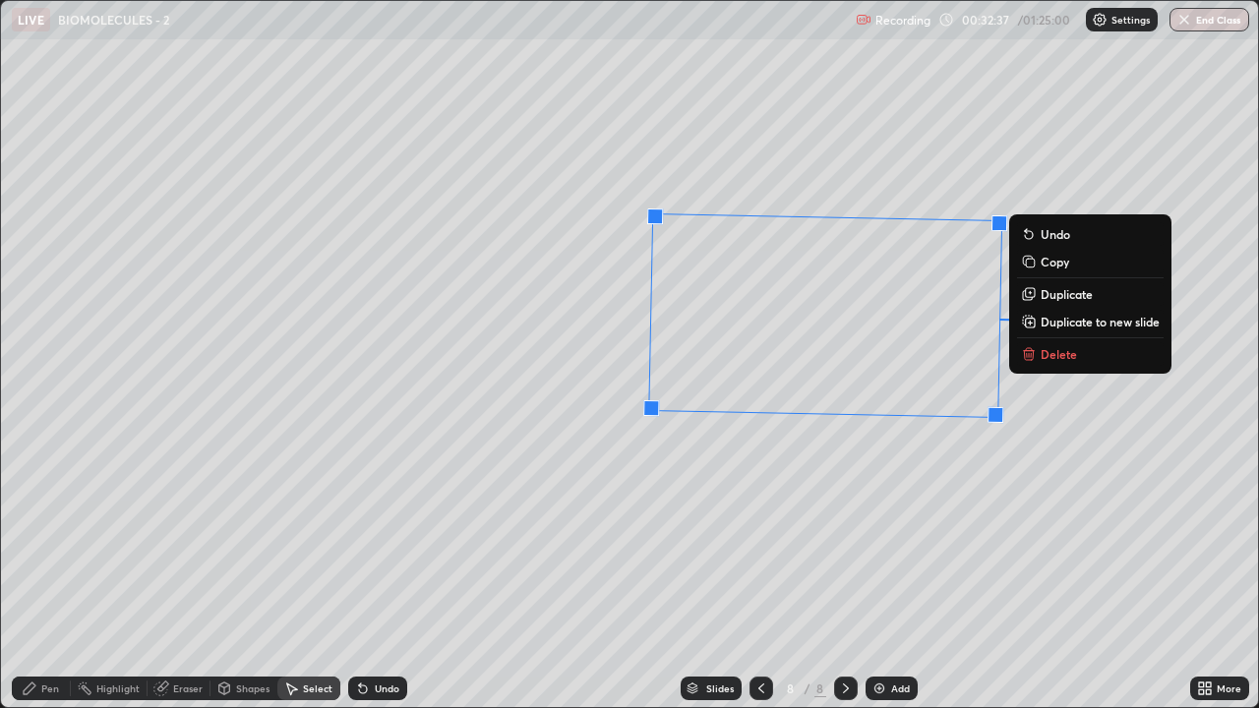
click at [898, 551] on div "89 ° Undo Copy Duplicate Duplicate to new slide Delete" at bounding box center [629, 354] width 1257 height 706
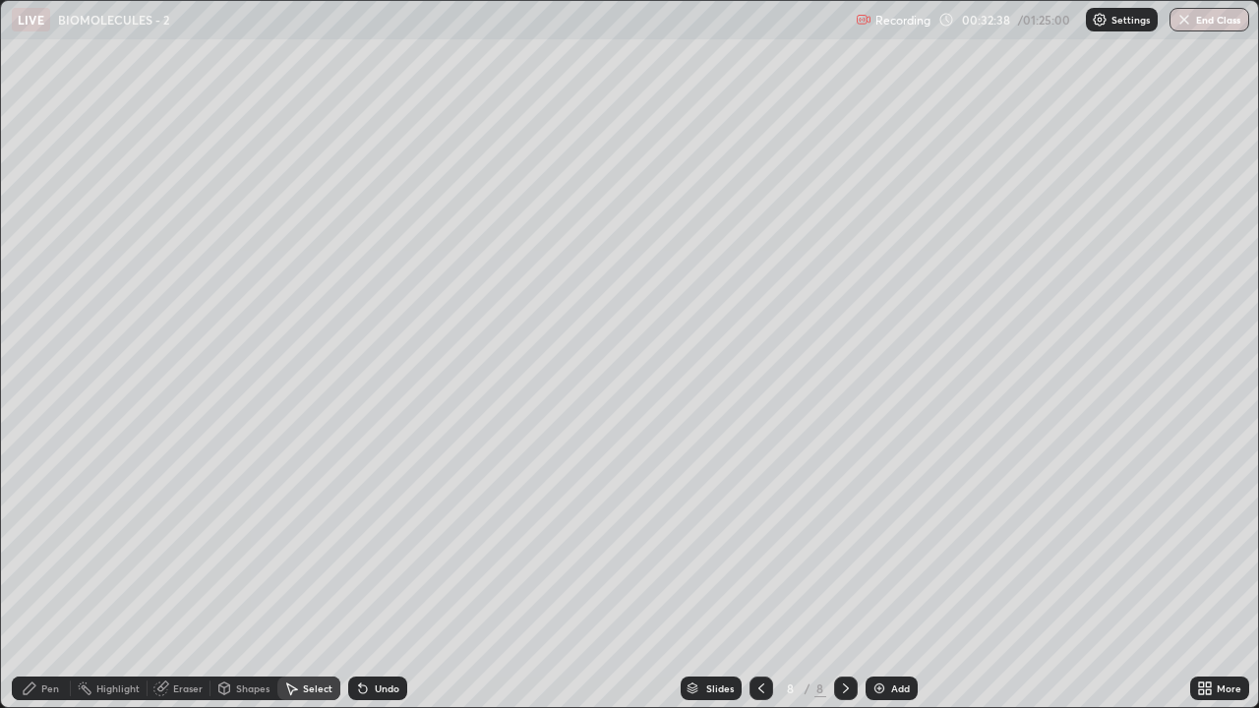
click at [182, 574] on div "Eraser" at bounding box center [188, 689] width 30 height 10
click at [35, 574] on icon at bounding box center [30, 689] width 12 height 12
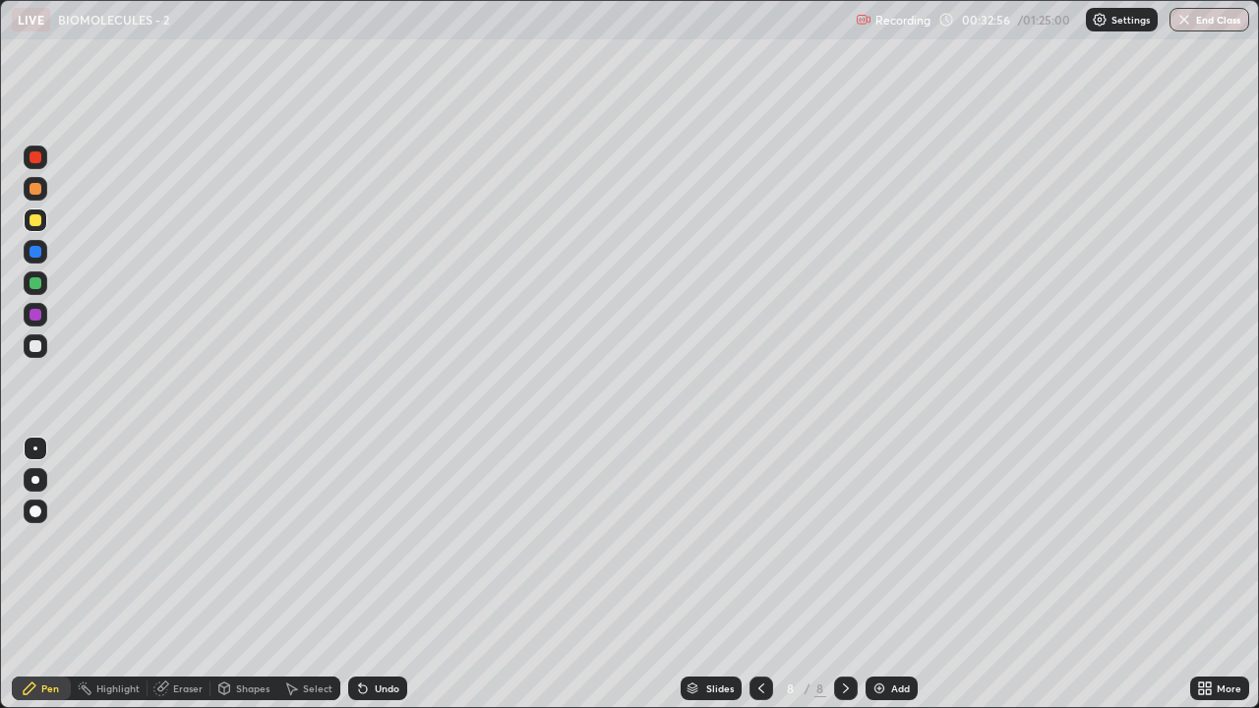
click at [36, 160] on div at bounding box center [36, 157] width 12 height 12
click at [31, 220] on div at bounding box center [36, 220] width 12 height 12
click at [318, 574] on div "Select" at bounding box center [308, 689] width 63 height 24
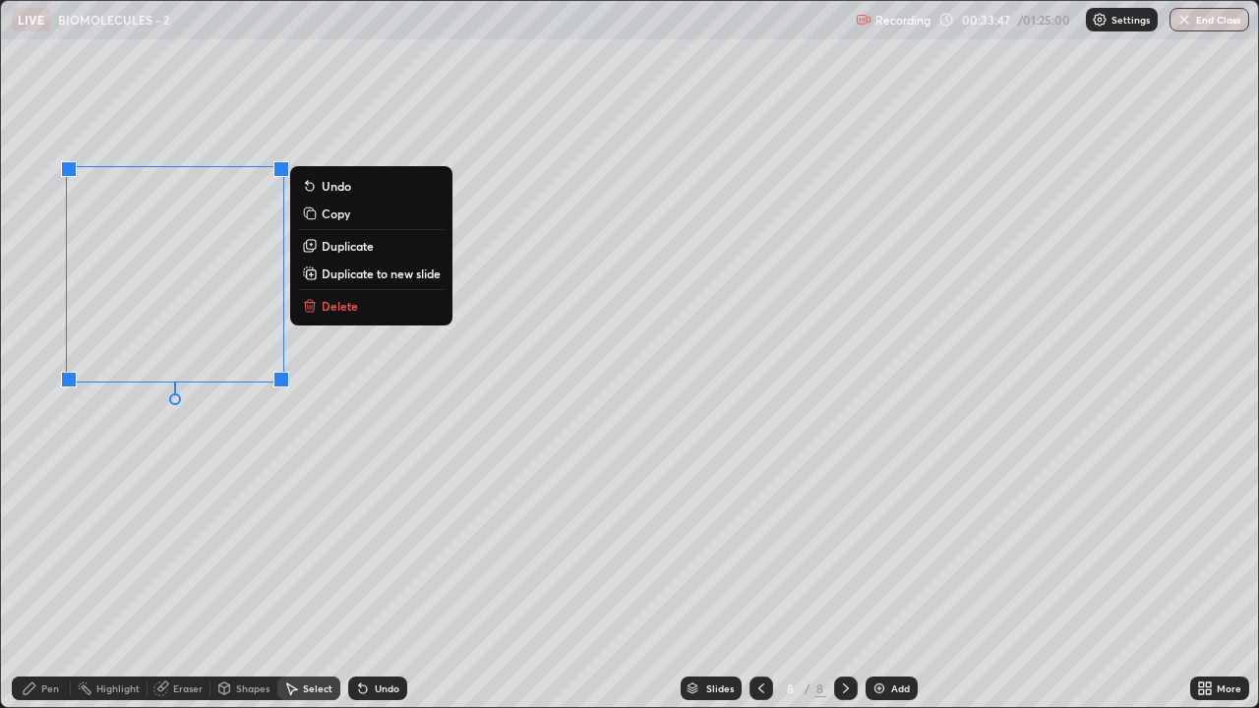
click at [341, 249] on p "Duplicate" at bounding box center [348, 246] width 52 height 16
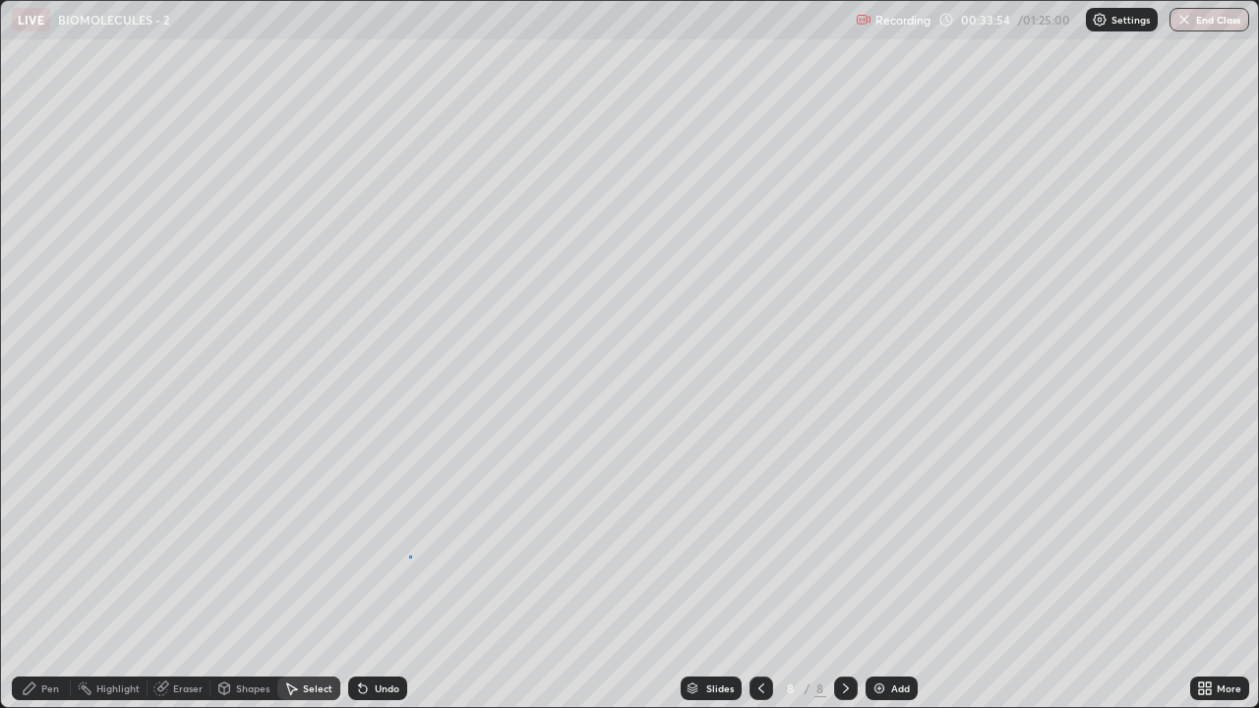
click at [410, 558] on div "0 ° Undo Copy Duplicate Duplicate to new slide Delete" at bounding box center [629, 354] width 1257 height 706
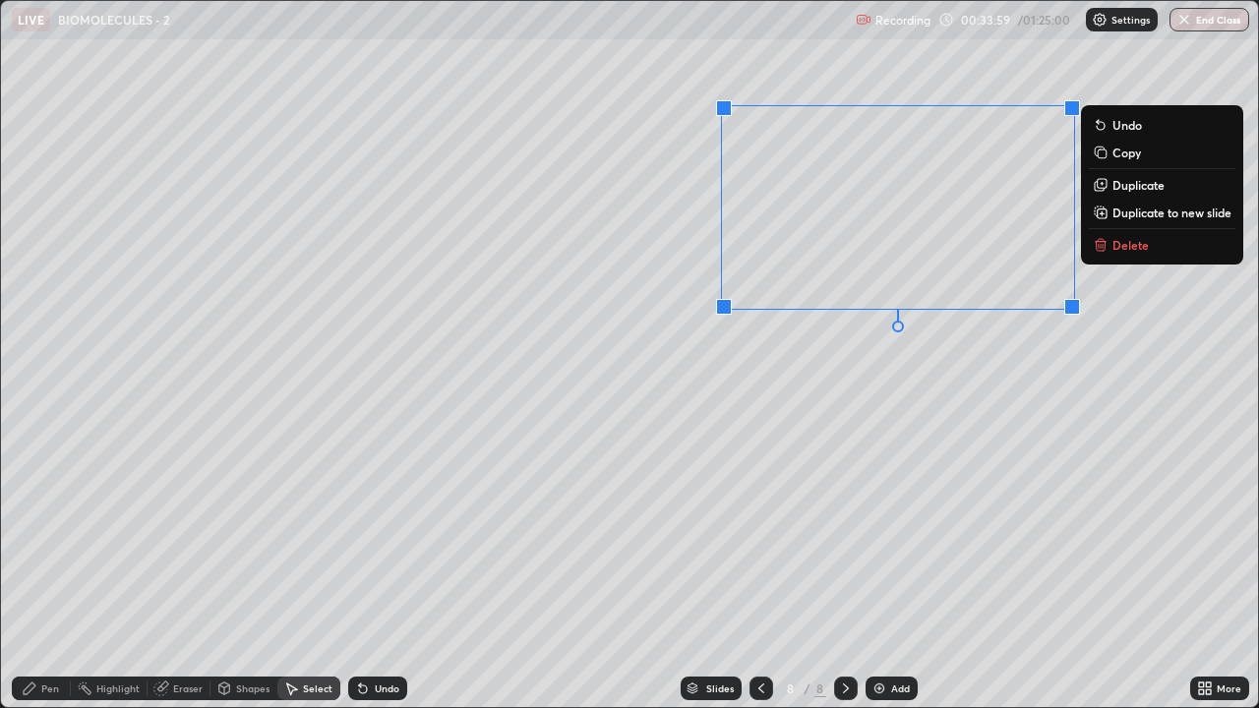
click at [1131, 187] on p "Duplicate" at bounding box center [1138, 185] width 52 height 16
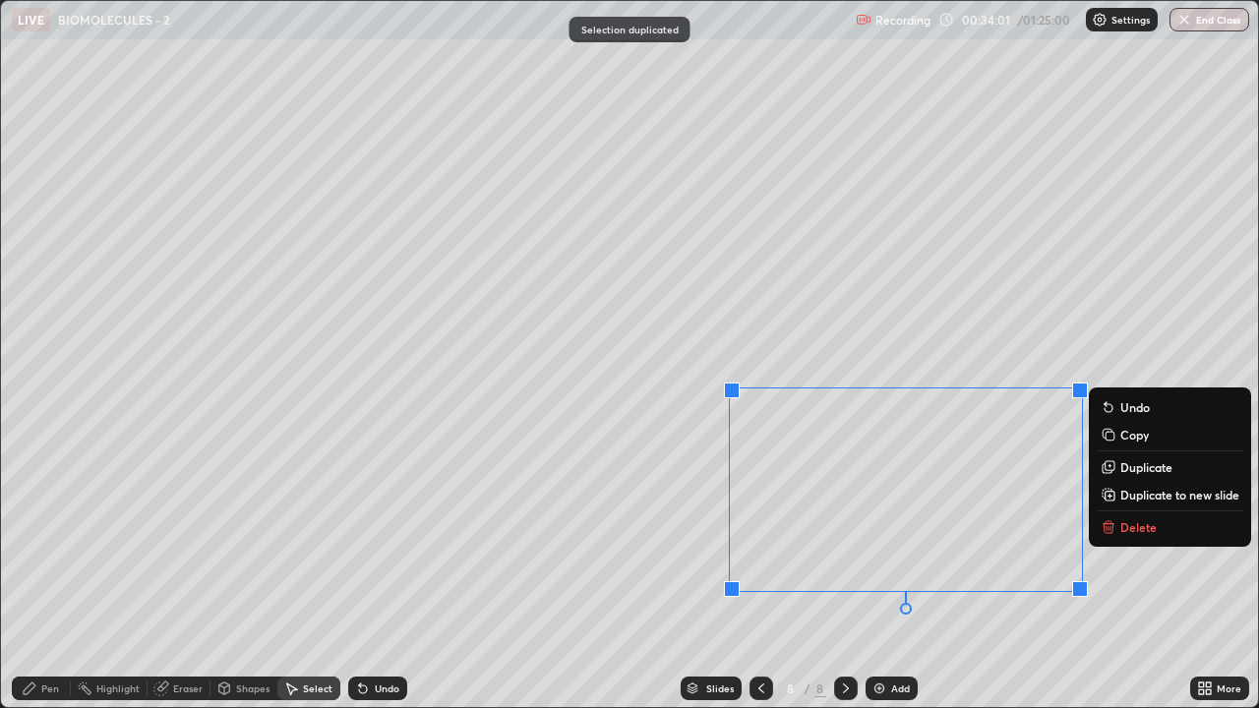
click at [586, 574] on div "0 ° Undo Copy Duplicate Duplicate to new slide Delete" at bounding box center [629, 354] width 1257 height 706
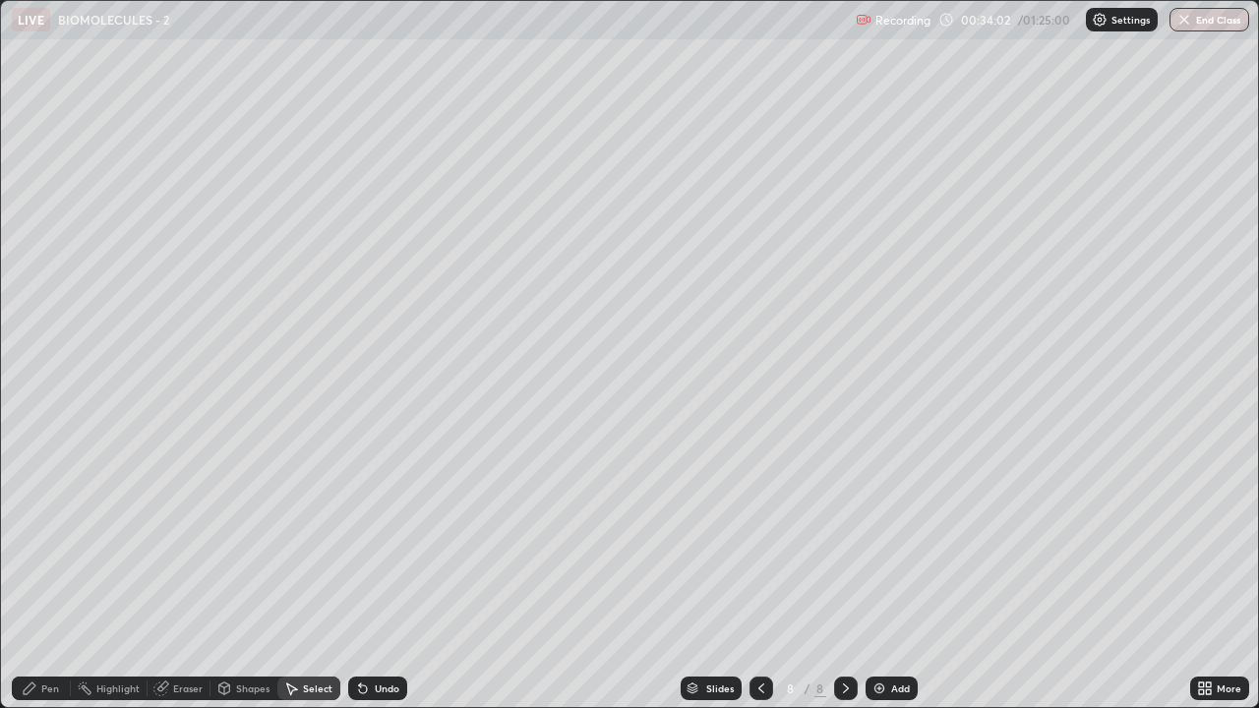
click at [188, 574] on div "Eraser" at bounding box center [188, 689] width 30 height 10
click at [32, 574] on div "Pen" at bounding box center [41, 689] width 59 height 24
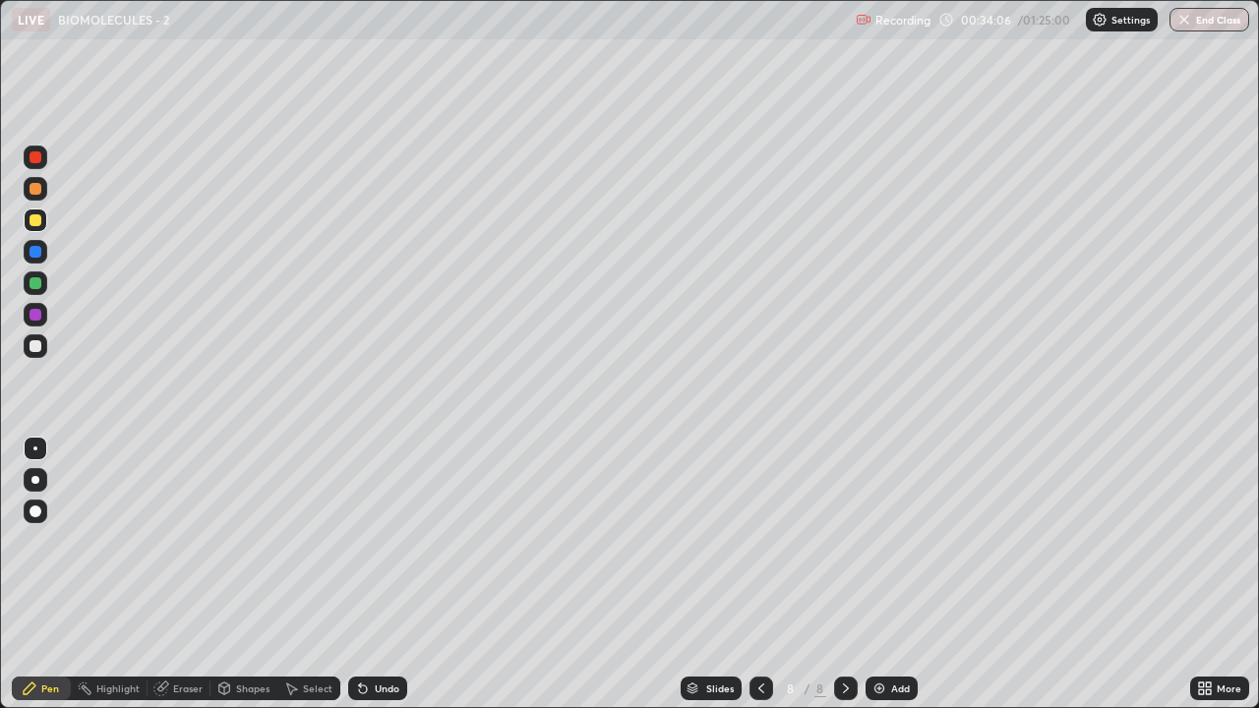
click at [30, 158] on div at bounding box center [36, 157] width 12 height 12
click at [309, 574] on div "Select" at bounding box center [318, 689] width 30 height 10
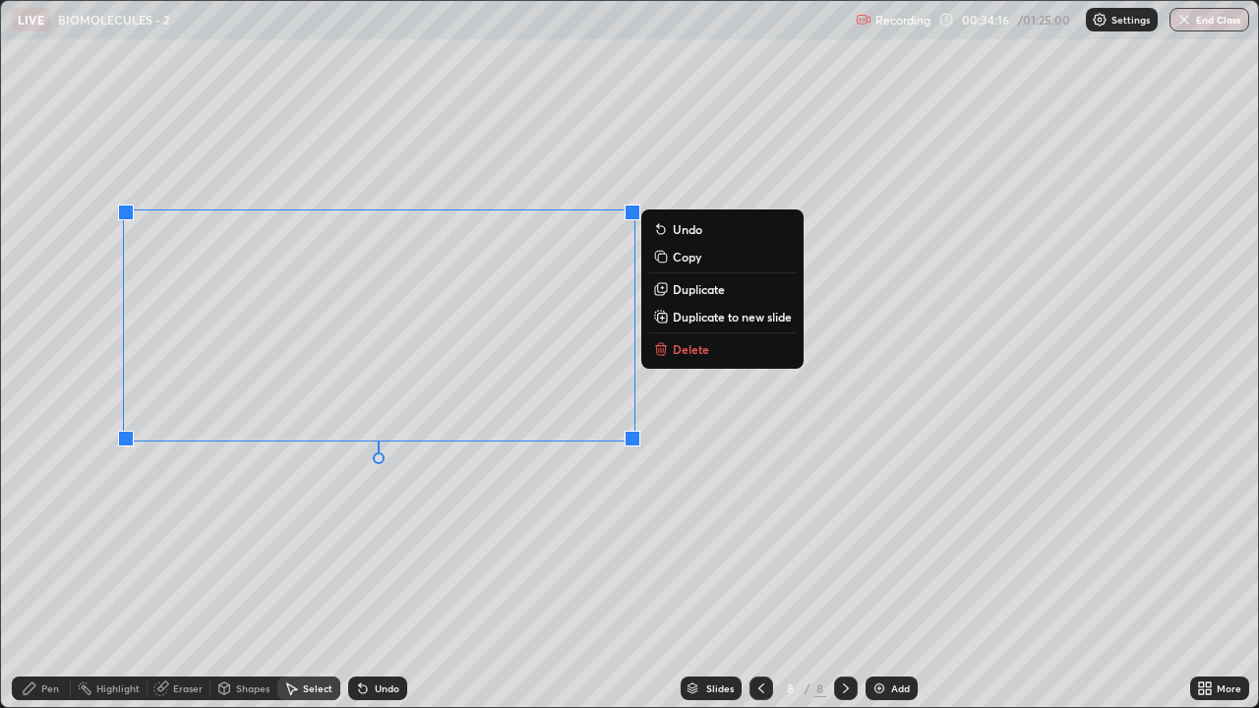
click at [349, 574] on div "0 ° Undo Copy Duplicate Duplicate to new slide Delete" at bounding box center [629, 354] width 1257 height 706
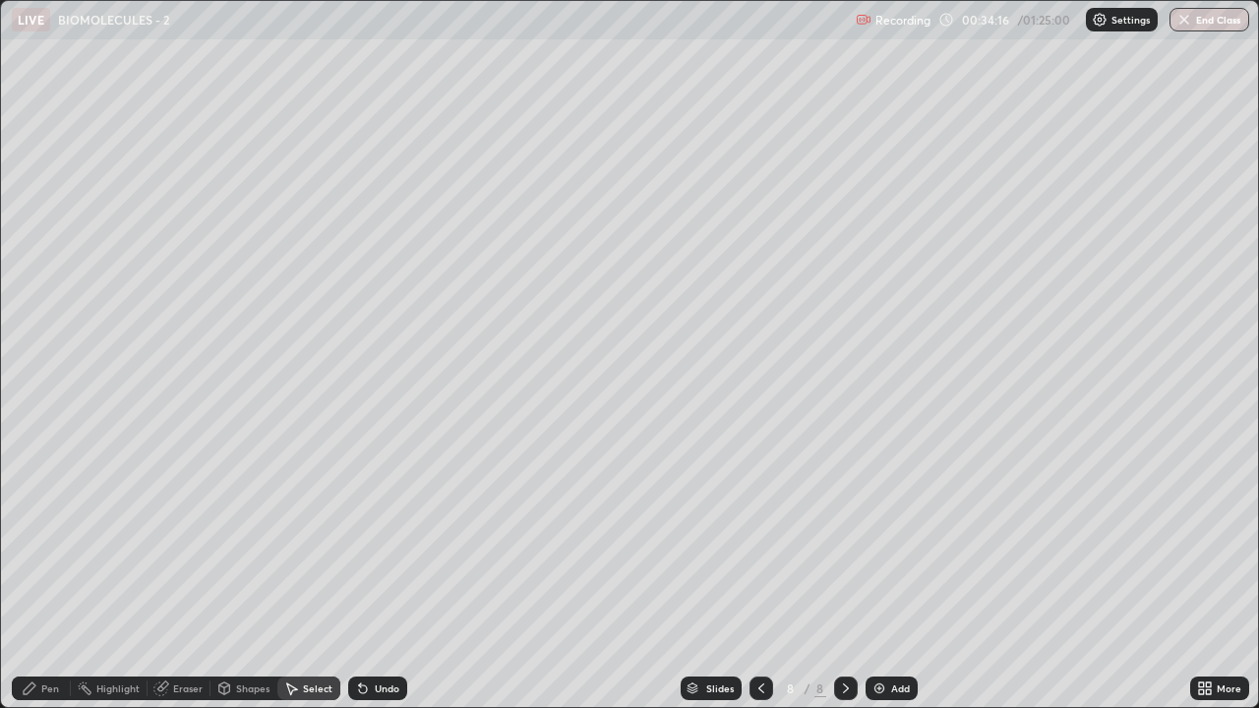
click at [41, 574] on div "Pen" at bounding box center [50, 689] width 18 height 10
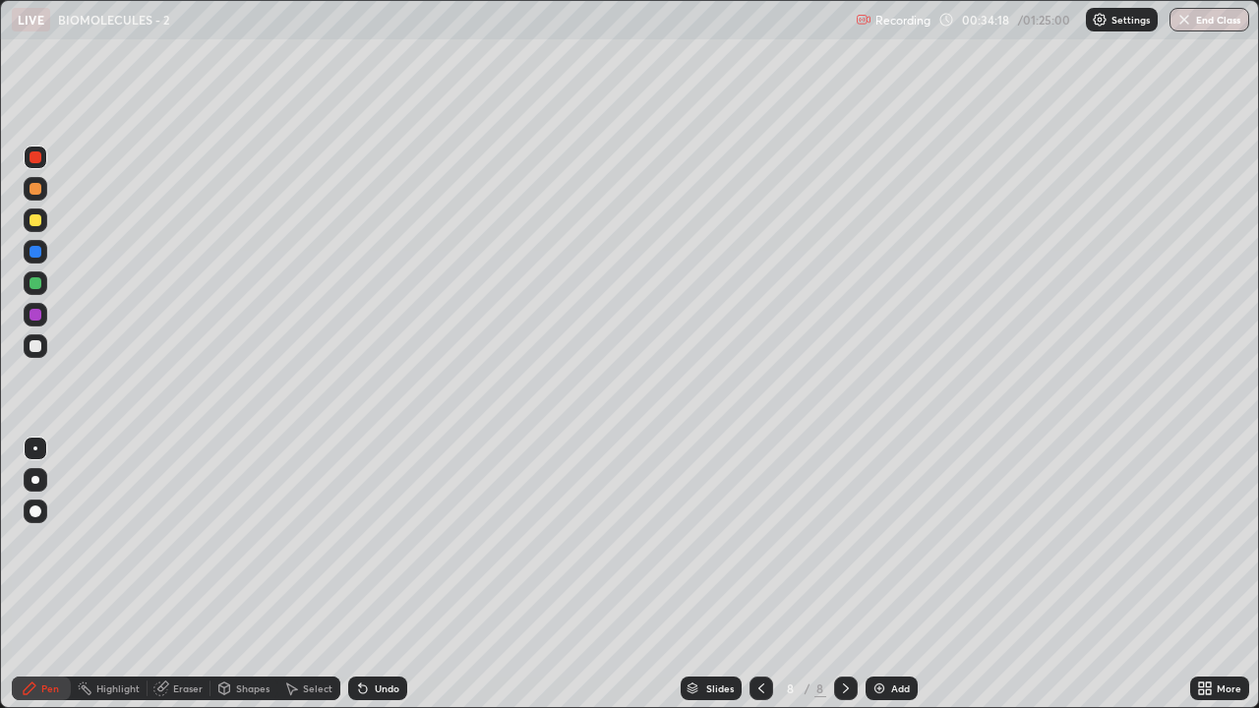
click at [34, 349] on div at bounding box center [36, 346] width 12 height 12
click at [32, 156] on div at bounding box center [36, 157] width 12 height 12
click at [34, 349] on div at bounding box center [36, 346] width 12 height 12
click at [34, 153] on div at bounding box center [36, 157] width 12 height 12
click at [27, 344] on div at bounding box center [36, 346] width 24 height 24
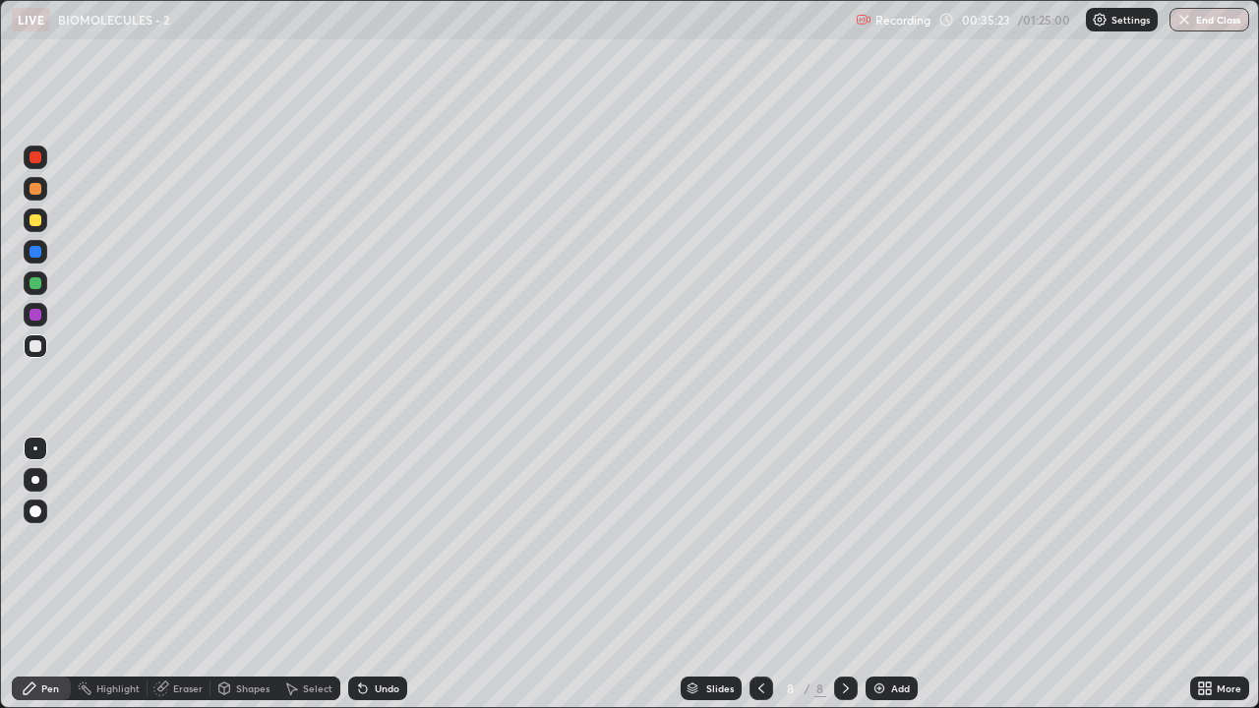
click at [32, 225] on div at bounding box center [36, 220] width 12 height 12
click at [35, 347] on div at bounding box center [36, 346] width 12 height 12
click at [32, 157] on div at bounding box center [36, 157] width 12 height 12
click at [36, 283] on div at bounding box center [36, 283] width 12 height 12
click at [876, 574] on img at bounding box center [879, 689] width 16 height 16
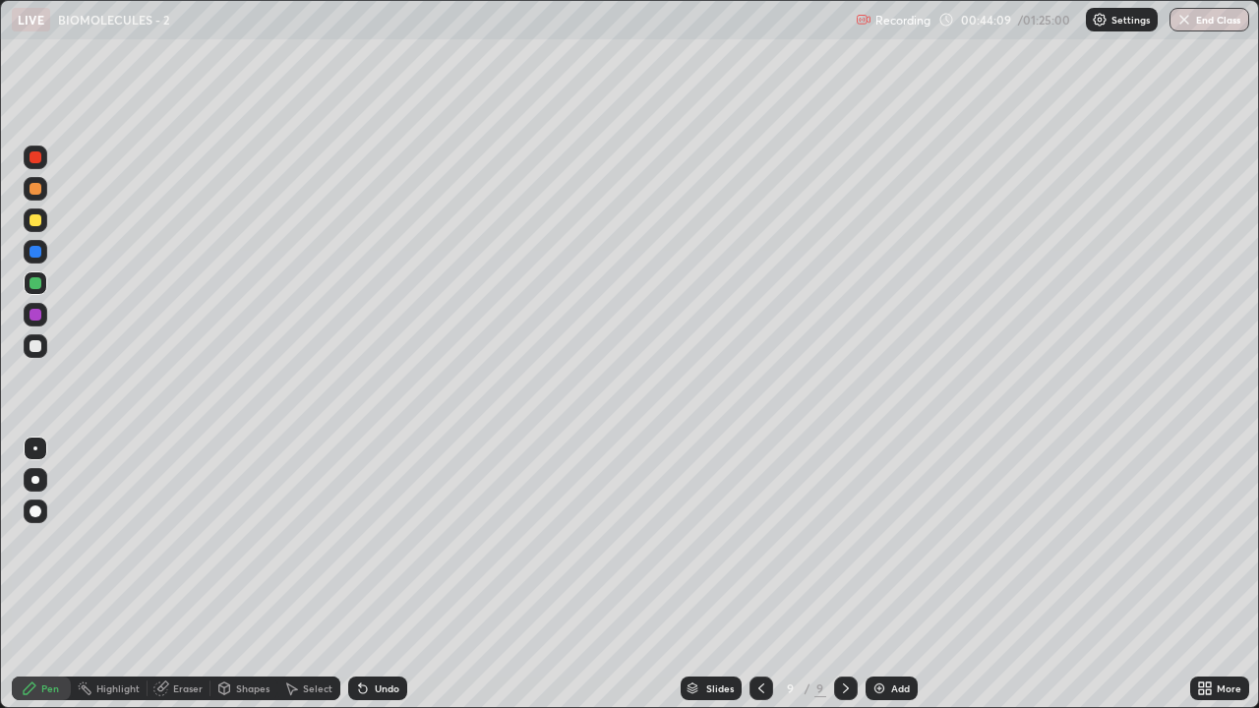
click at [39, 222] on div at bounding box center [36, 220] width 12 height 12
click at [382, 574] on div "Undo" at bounding box center [387, 689] width 25 height 10
click at [38, 285] on div at bounding box center [36, 283] width 12 height 12
click at [309, 574] on div "Select" at bounding box center [318, 689] width 30 height 10
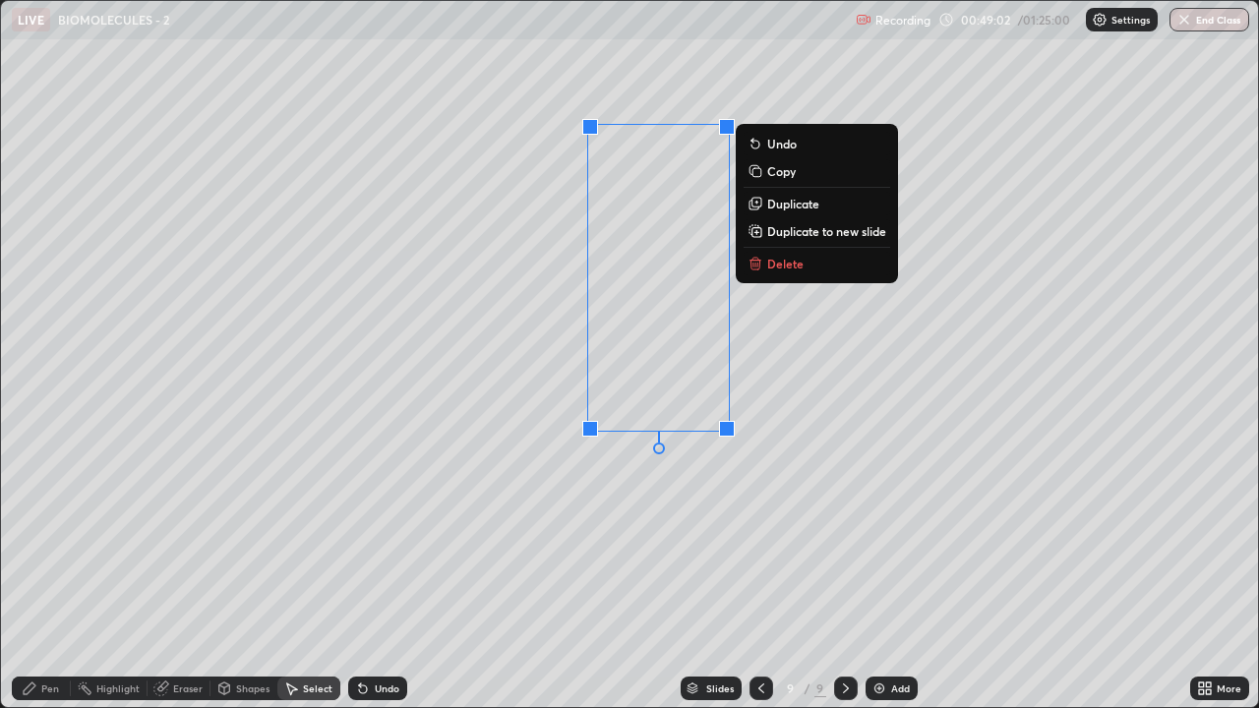
click at [799, 203] on p "Duplicate" at bounding box center [793, 204] width 52 height 16
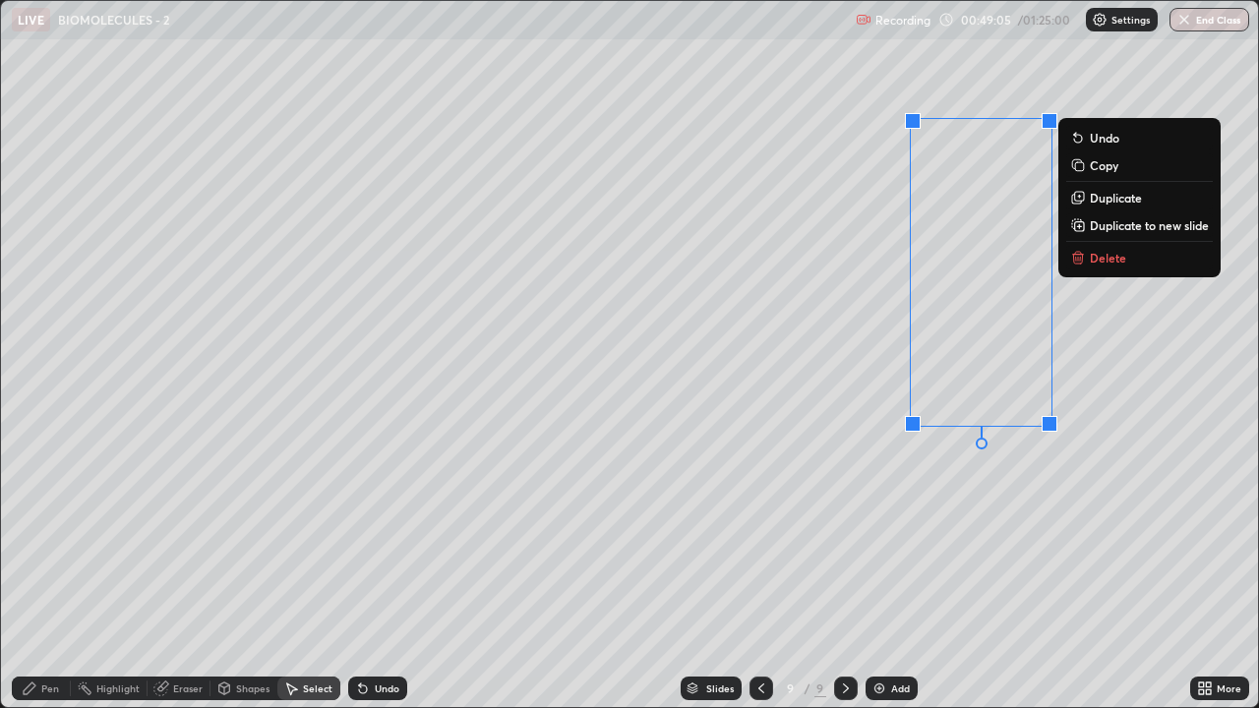
click at [1107, 200] on p "Duplicate" at bounding box center [1116, 198] width 52 height 16
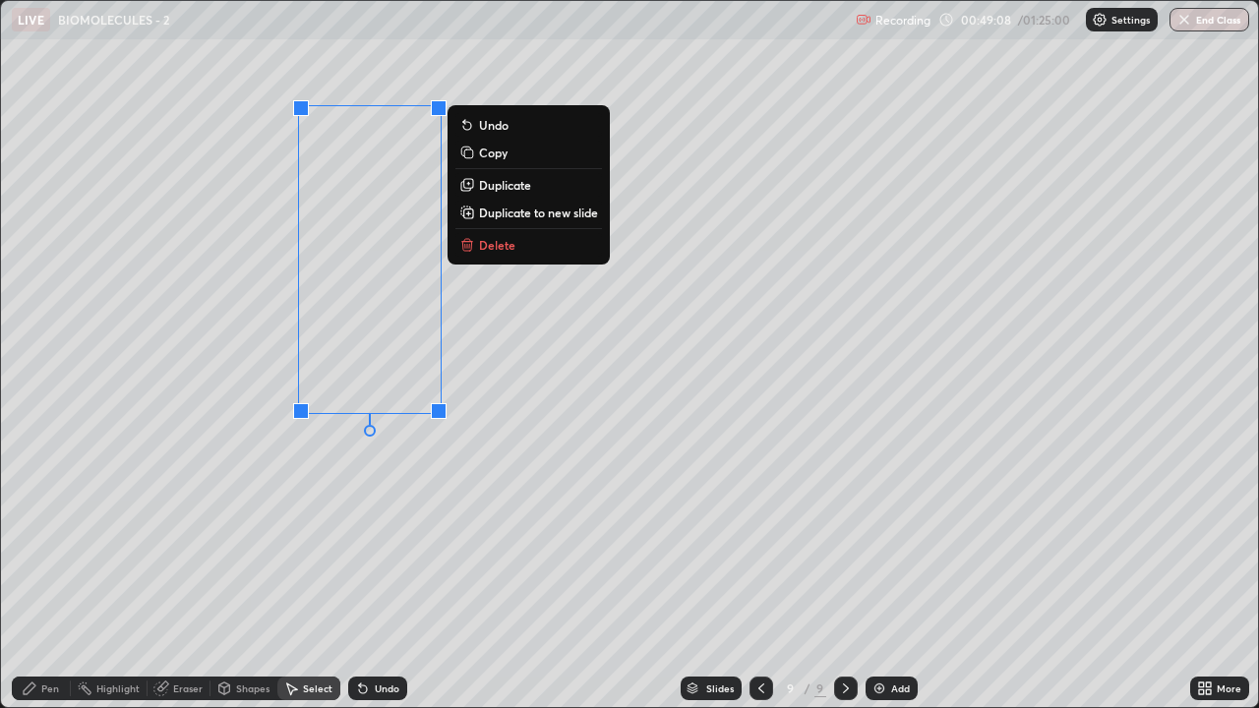
click at [360, 524] on div "0 ° Undo Copy Duplicate Duplicate to new slide Delete" at bounding box center [629, 354] width 1257 height 706
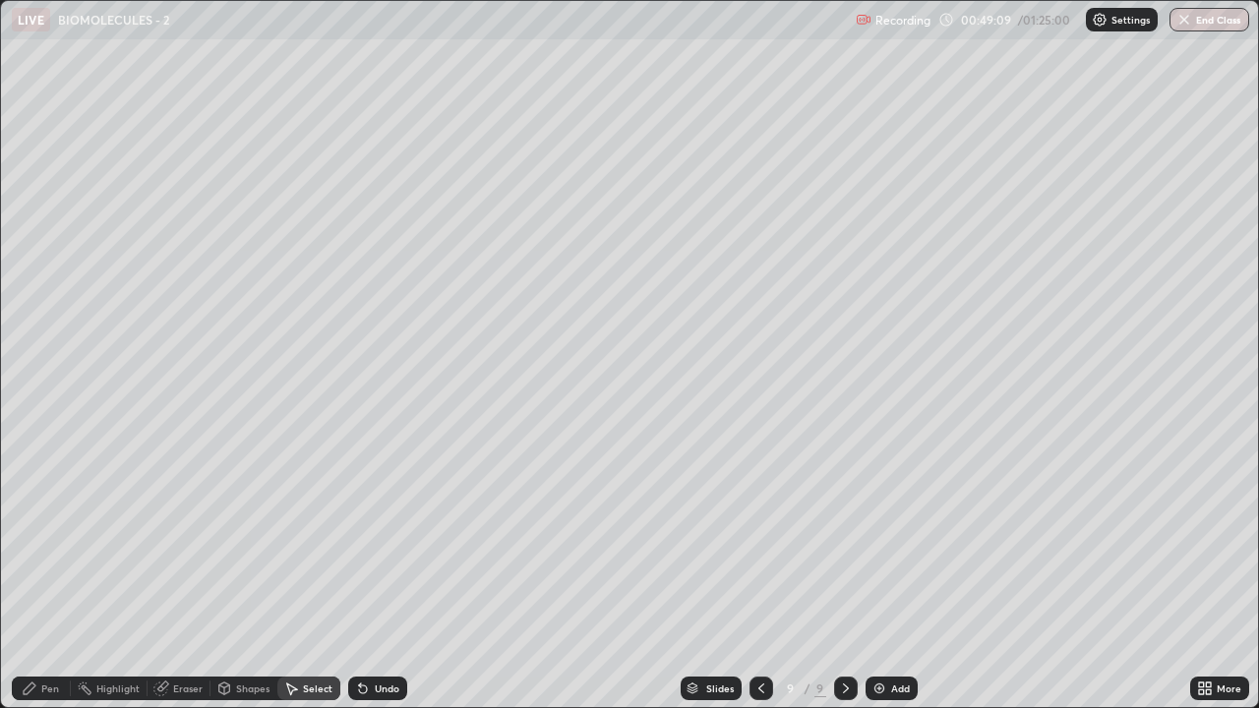
click at [47, 574] on div "Pen" at bounding box center [41, 689] width 59 height 24
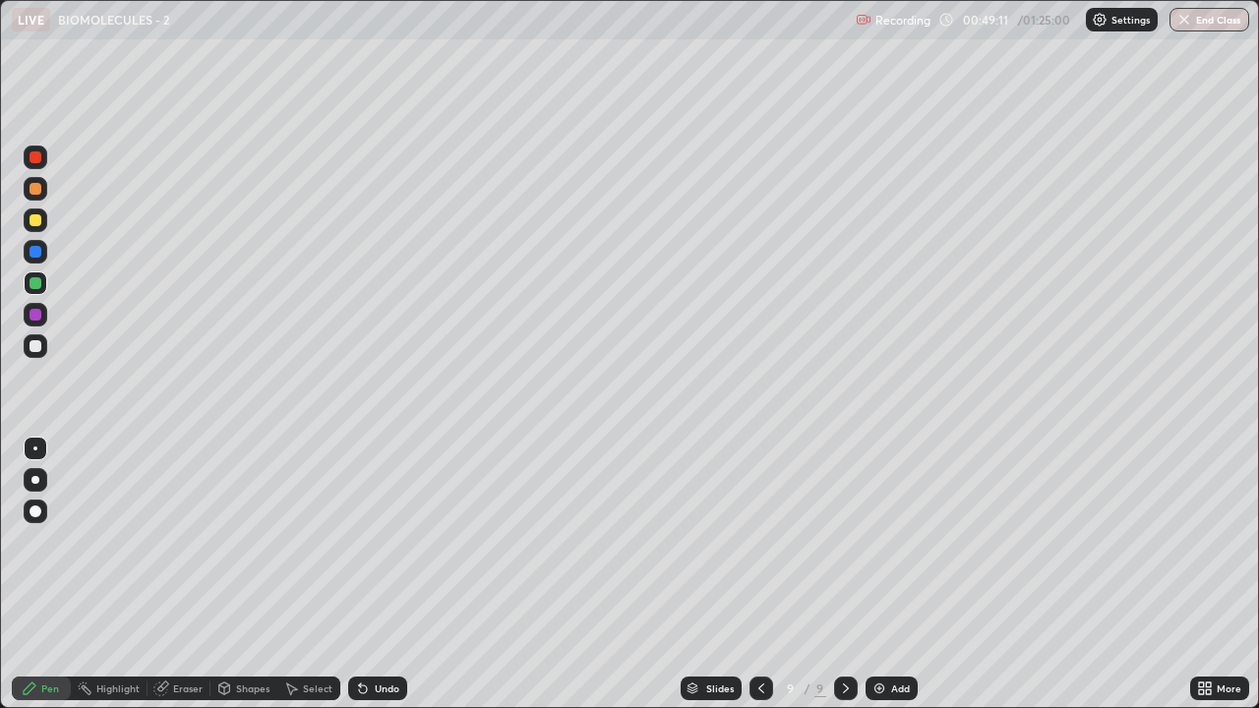
click at [28, 346] on div at bounding box center [36, 346] width 24 height 24
click at [179, 574] on div "Eraser" at bounding box center [188, 689] width 30 height 10
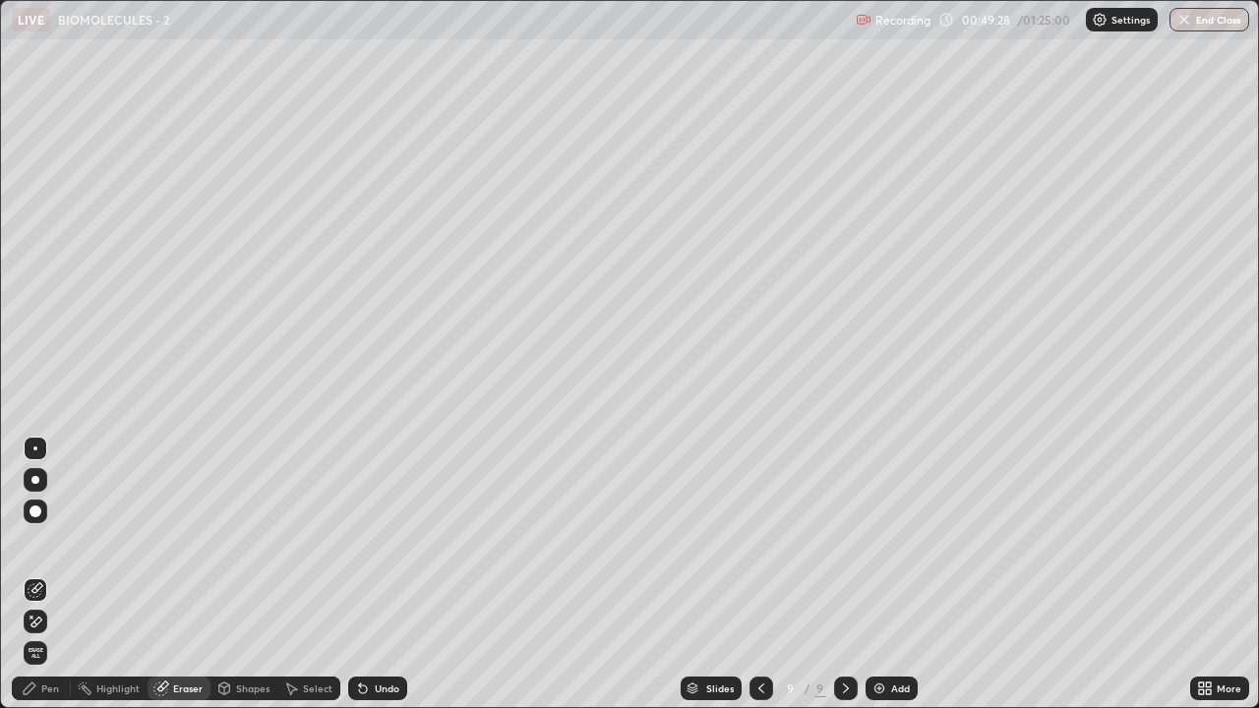
click at [61, 574] on div "Pen" at bounding box center [41, 689] width 59 height 24
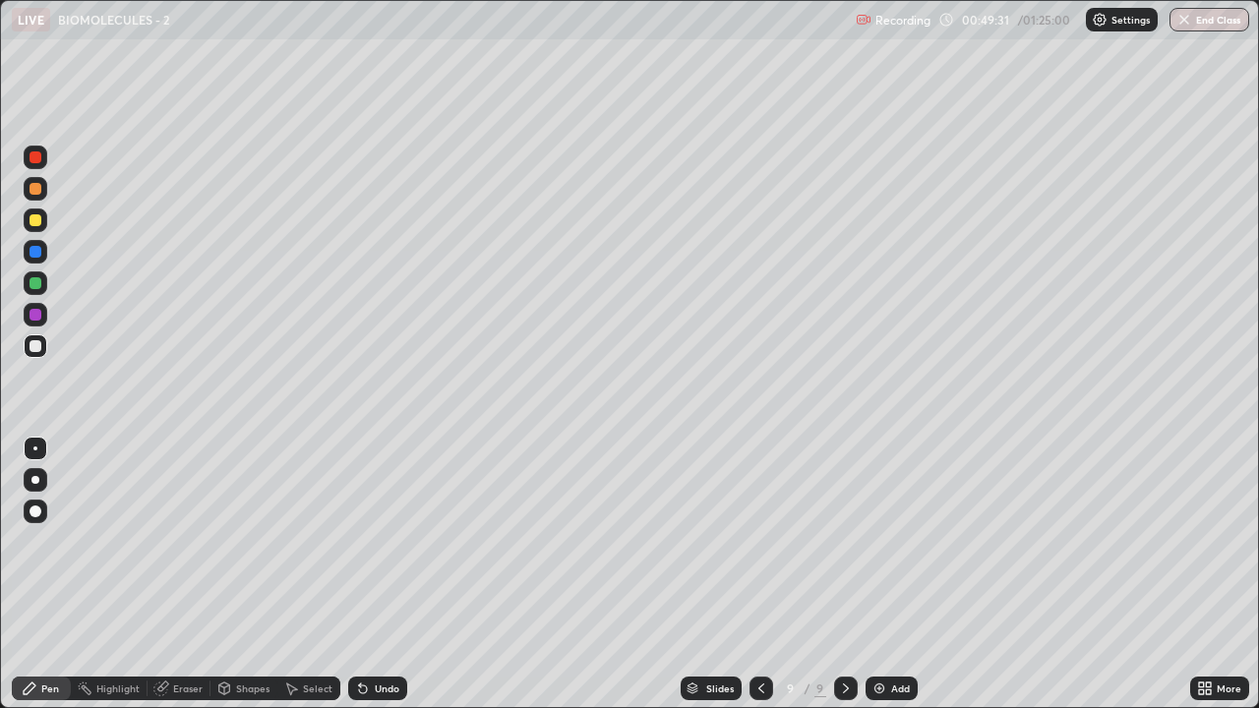
click at [382, 574] on div "Undo" at bounding box center [387, 689] width 25 height 10
click at [389, 574] on div "Undo" at bounding box center [387, 689] width 25 height 10
click at [388, 574] on div "Undo" at bounding box center [387, 689] width 25 height 10
click at [35, 153] on div at bounding box center [36, 157] width 12 height 12
click at [36, 220] on div at bounding box center [36, 220] width 12 height 12
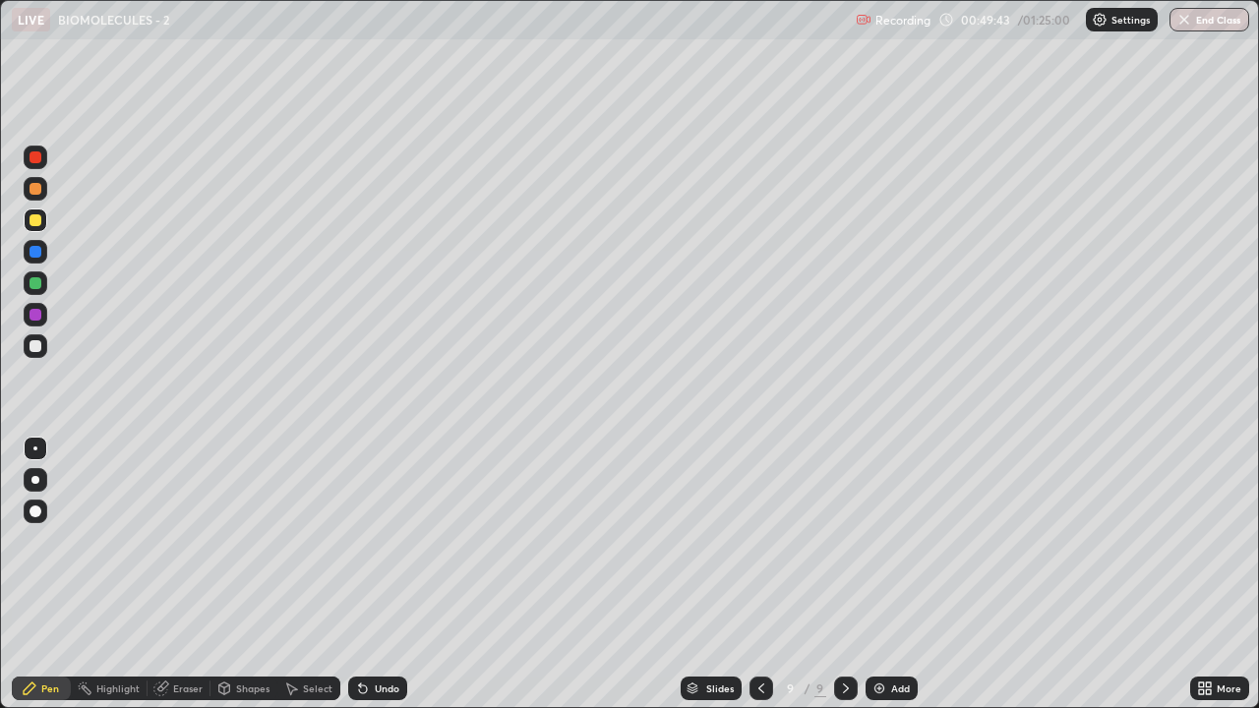
click at [39, 349] on div at bounding box center [36, 346] width 12 height 12
click at [31, 220] on div at bounding box center [36, 220] width 12 height 12
click at [33, 153] on div at bounding box center [36, 157] width 12 height 12
click at [891, 574] on div "Add" at bounding box center [900, 689] width 19 height 10
click at [45, 344] on div at bounding box center [36, 346] width 24 height 24
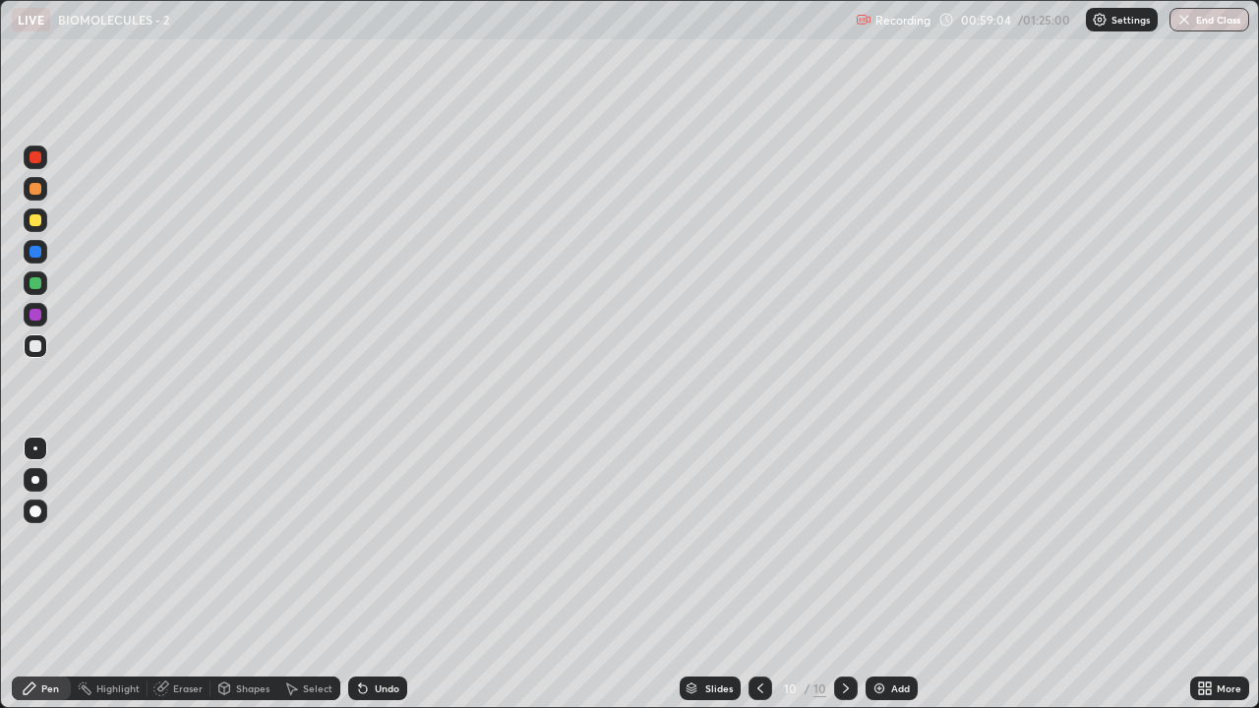
click at [24, 225] on div at bounding box center [36, 221] width 24 height 24
click at [30, 348] on div at bounding box center [36, 346] width 12 height 12
click at [31, 222] on div at bounding box center [36, 220] width 12 height 12
click at [39, 345] on div at bounding box center [36, 346] width 12 height 12
click at [32, 217] on div at bounding box center [36, 220] width 12 height 12
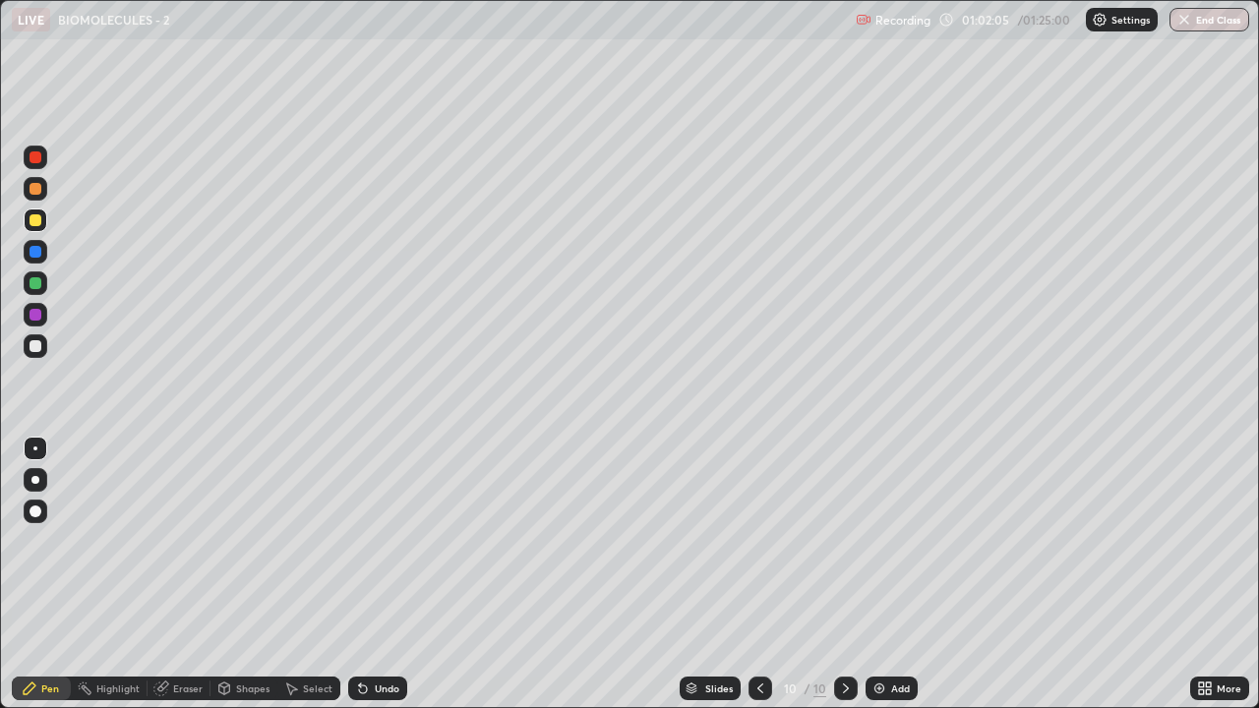
click at [33, 347] on div at bounding box center [36, 346] width 12 height 12
click at [27, 218] on div at bounding box center [36, 221] width 24 height 24
click at [32, 347] on div at bounding box center [36, 346] width 12 height 12
click at [36, 220] on div at bounding box center [36, 220] width 12 height 12
click at [876, 574] on img at bounding box center [879, 689] width 16 height 16
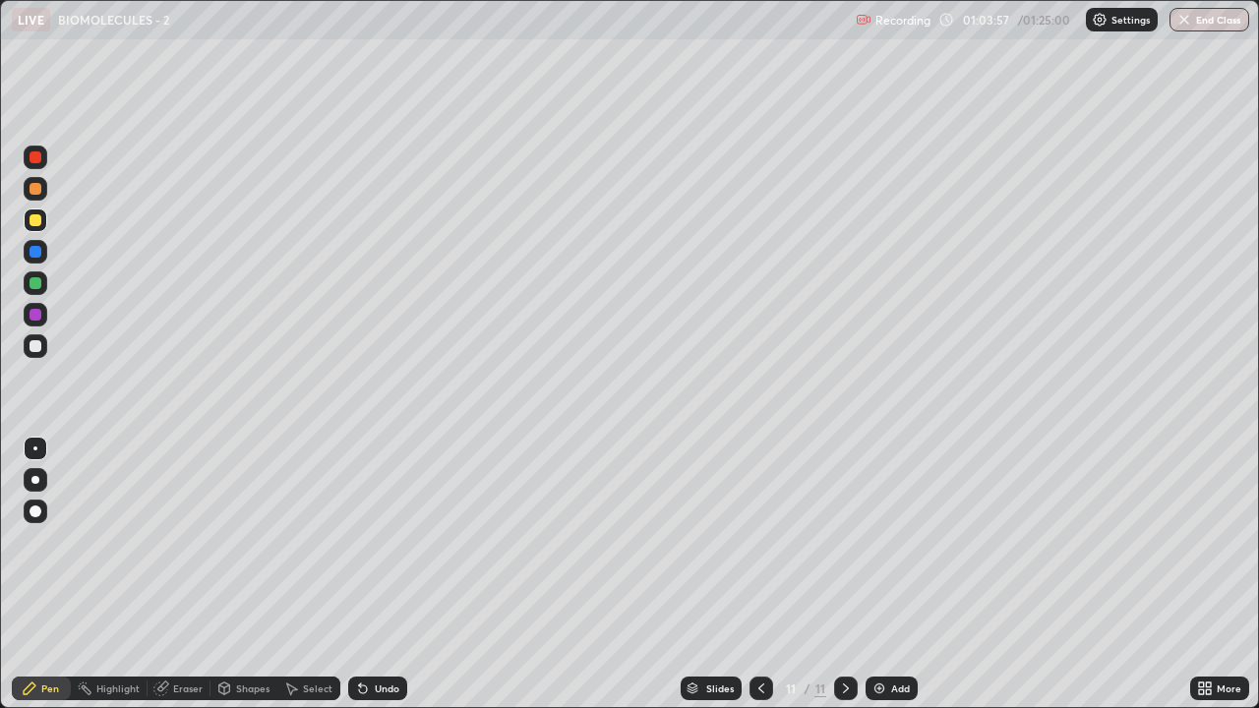
click at [34, 346] on div at bounding box center [36, 346] width 12 height 12
click at [377, 574] on div "Undo" at bounding box center [387, 689] width 25 height 10
click at [378, 574] on div "Undo" at bounding box center [387, 689] width 25 height 10
click at [382, 574] on div "Undo" at bounding box center [387, 689] width 25 height 10
click at [385, 574] on div "Undo" at bounding box center [387, 689] width 25 height 10
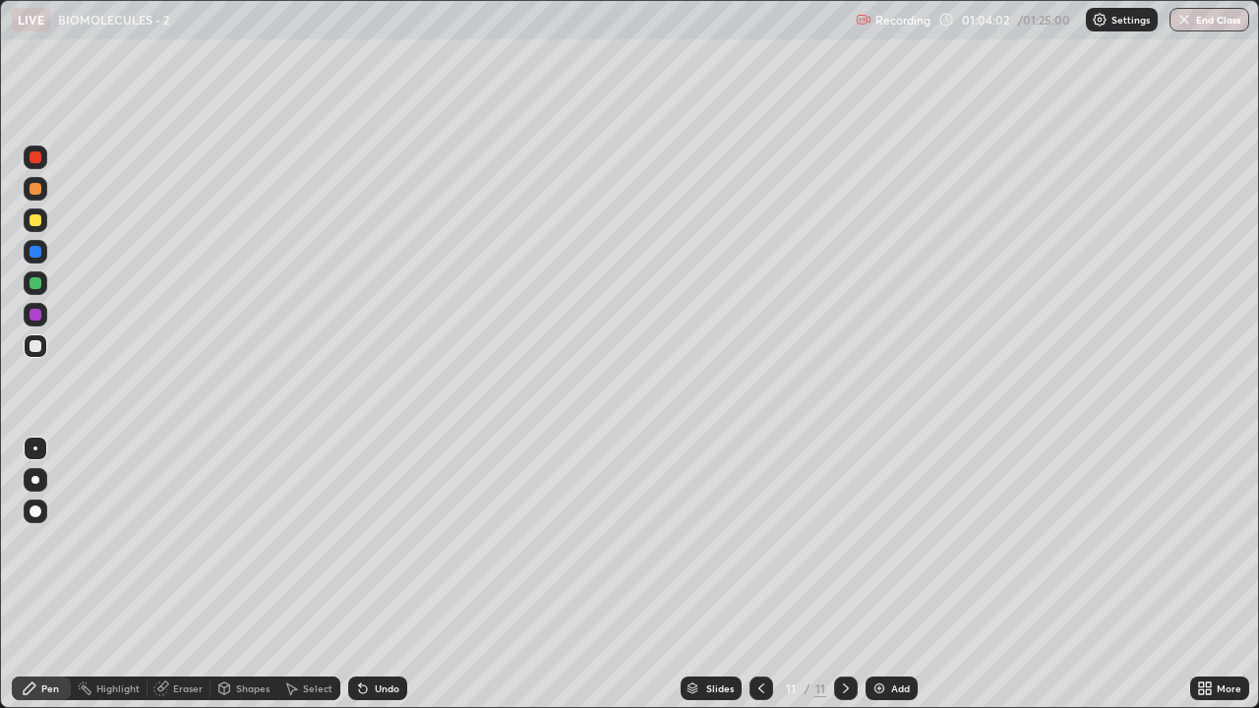
click at [387, 574] on div "Undo" at bounding box center [387, 689] width 25 height 10
click at [1195, 20] on button "End Class" at bounding box center [1209, 20] width 80 height 24
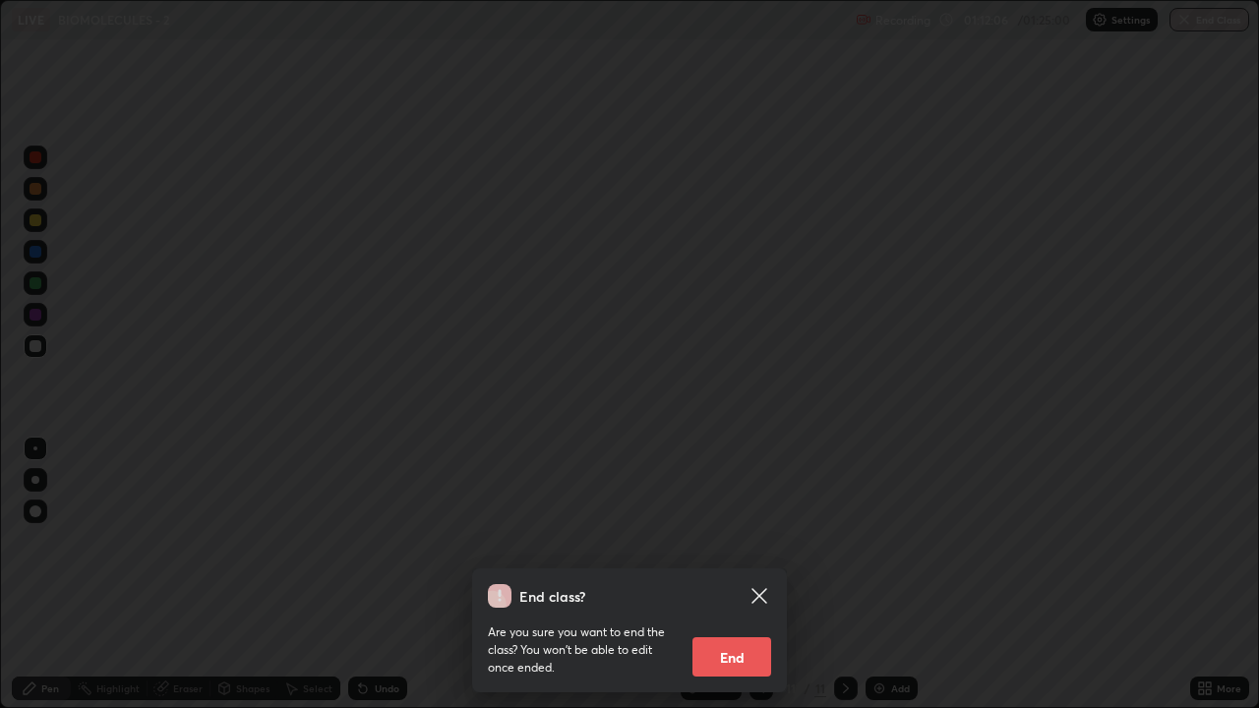
click at [753, 574] on button "End" at bounding box center [731, 656] width 79 height 39
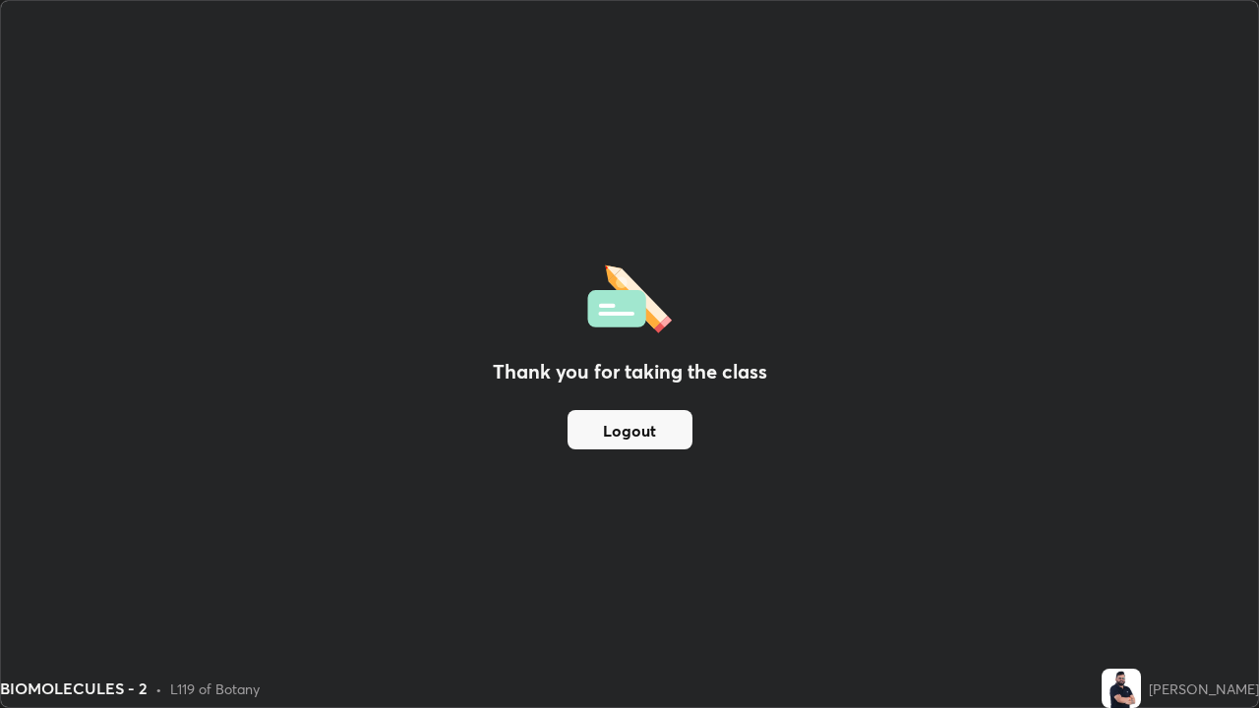
click at [654, 416] on button "Logout" at bounding box center [629, 429] width 125 height 39
